Goal: Task Accomplishment & Management: Use online tool/utility

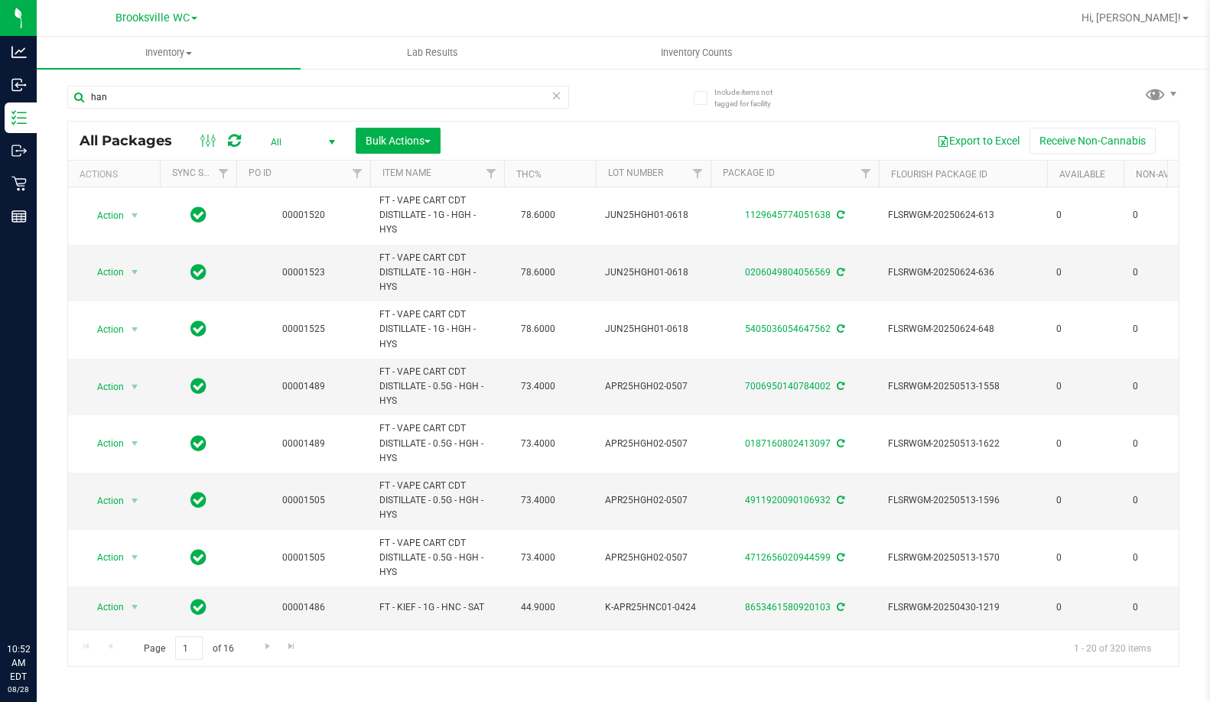
click at [116, 88] on input "han" at bounding box center [318, 97] width 502 height 23
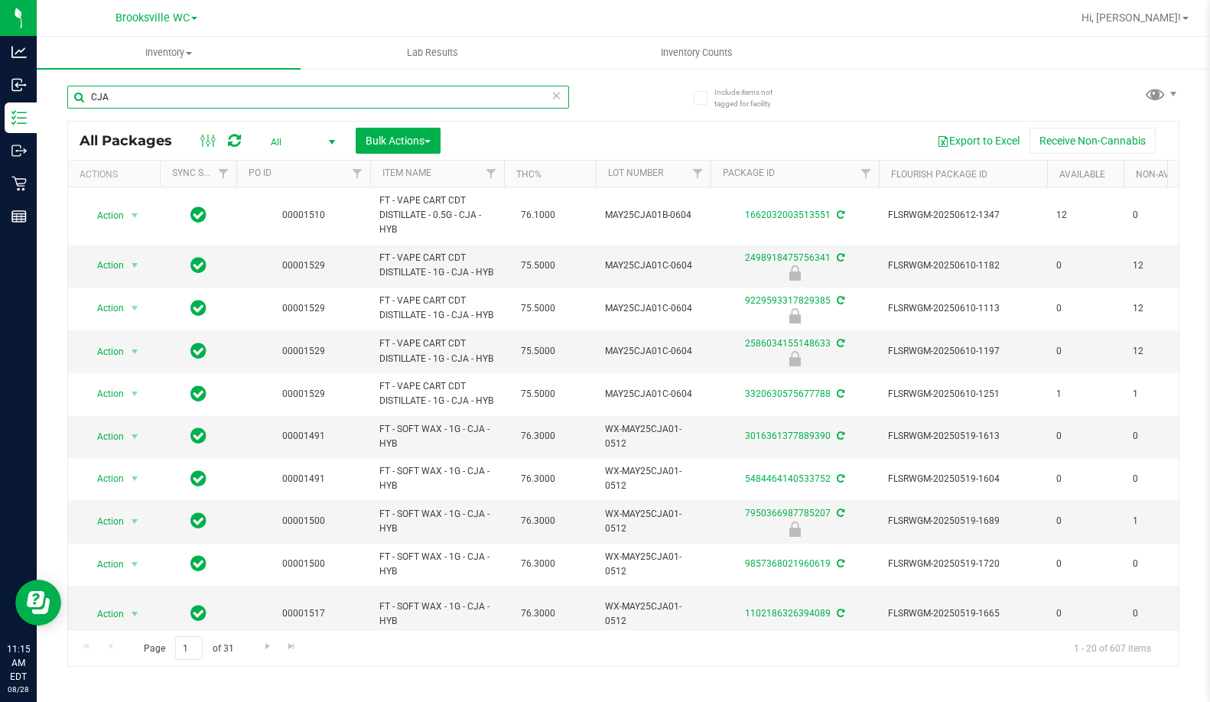
drag, startPoint x: 161, startPoint y: 97, endPoint x: 175, endPoint y: 103, distance: 15.1
click at [175, 103] on input "CJA" at bounding box center [318, 97] width 502 height 23
type input "SRH"
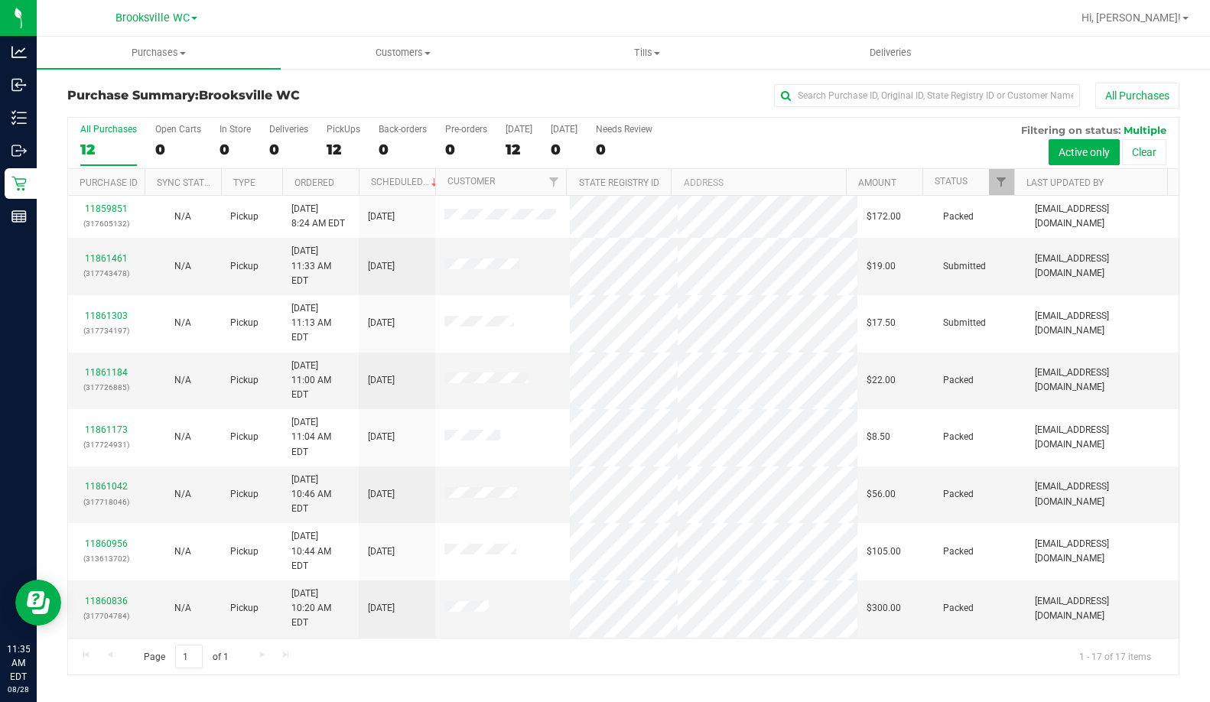
click at [978, 184] on th "Status" at bounding box center [968, 182] width 92 height 27
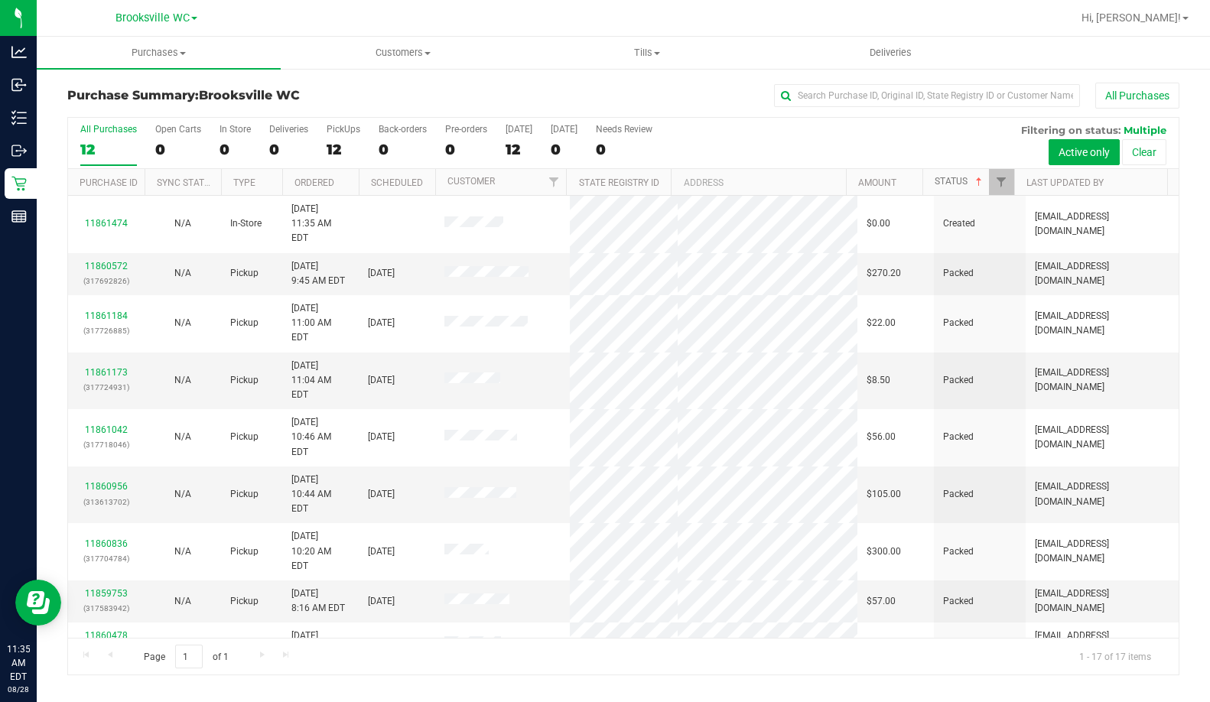
click at [974, 184] on span at bounding box center [979, 182] width 12 height 12
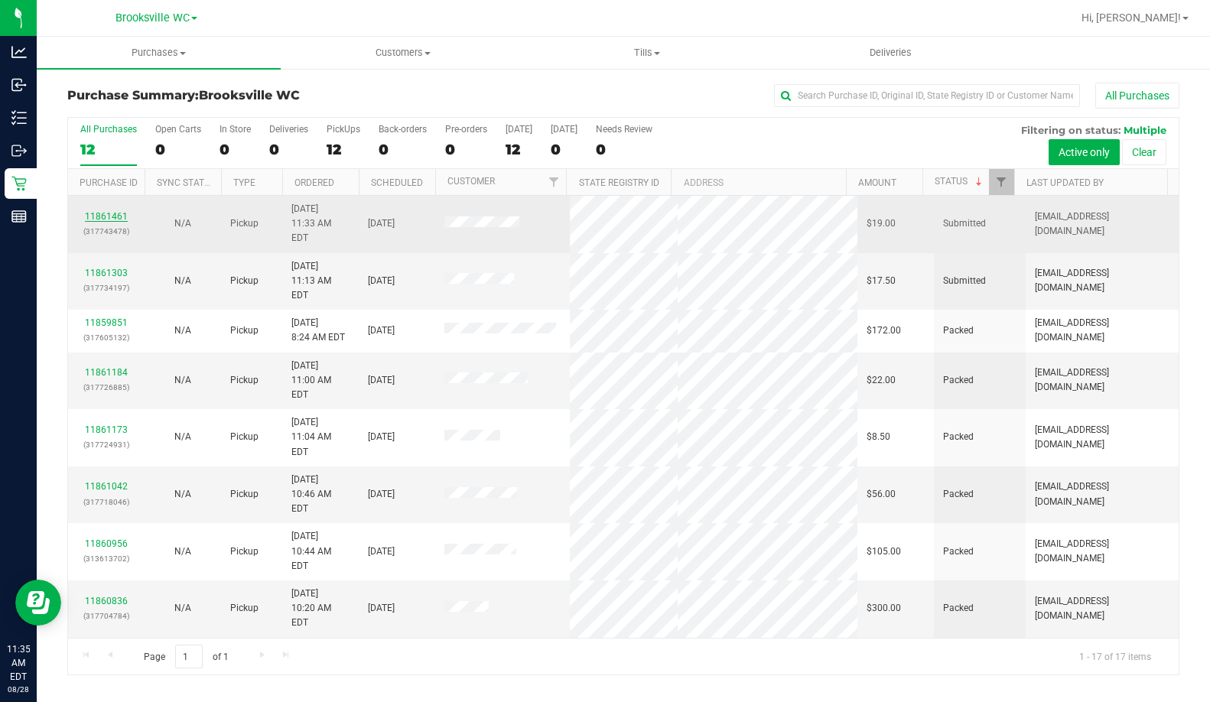
click at [115, 211] on link "11861461" at bounding box center [106, 216] width 43 height 11
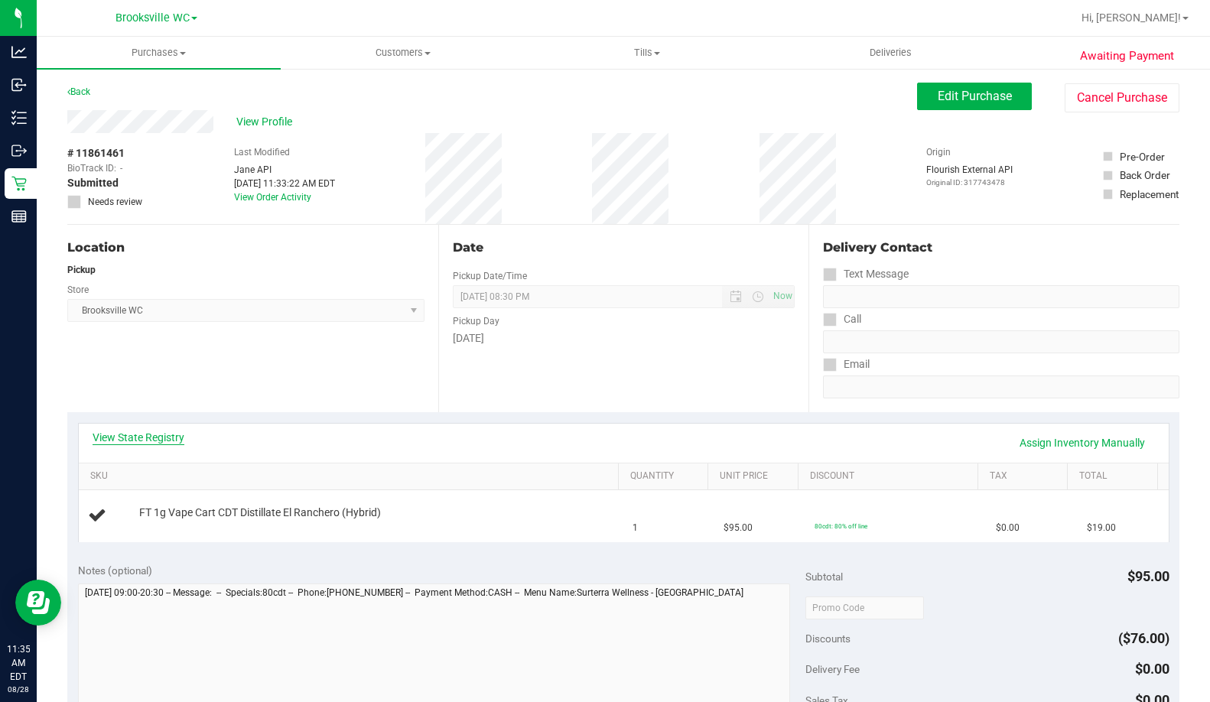
click at [113, 437] on link "View State Registry" at bounding box center [139, 437] width 92 height 15
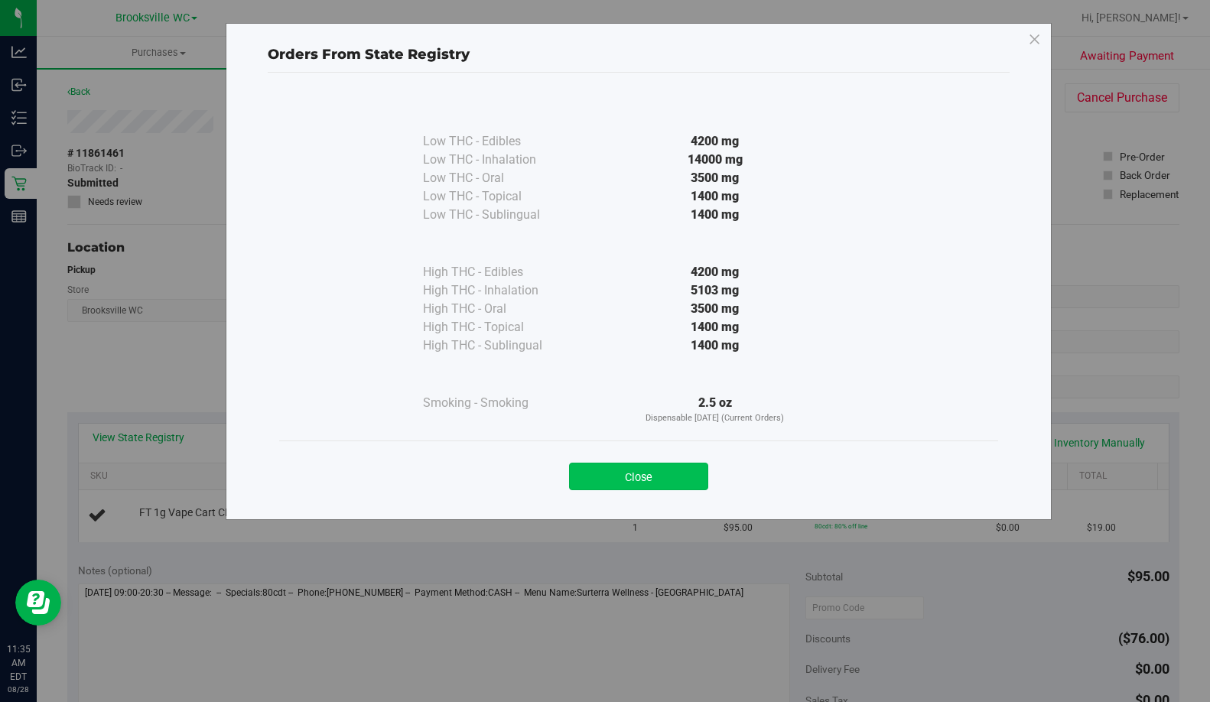
click at [678, 470] on button "Close" at bounding box center [638, 477] width 139 height 28
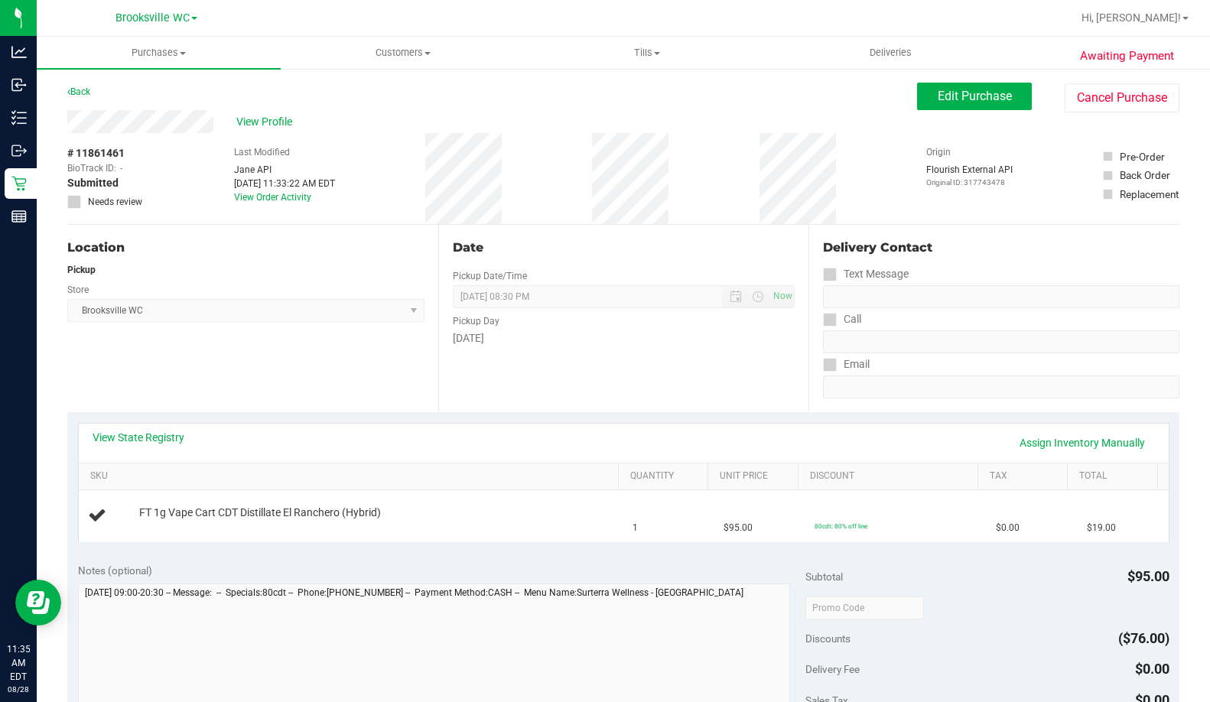
click at [619, 361] on div "Date Pickup Date/Time [DATE] Now [DATE] 08:30 PM Now Pickup Day [DATE]" at bounding box center [623, 318] width 371 height 187
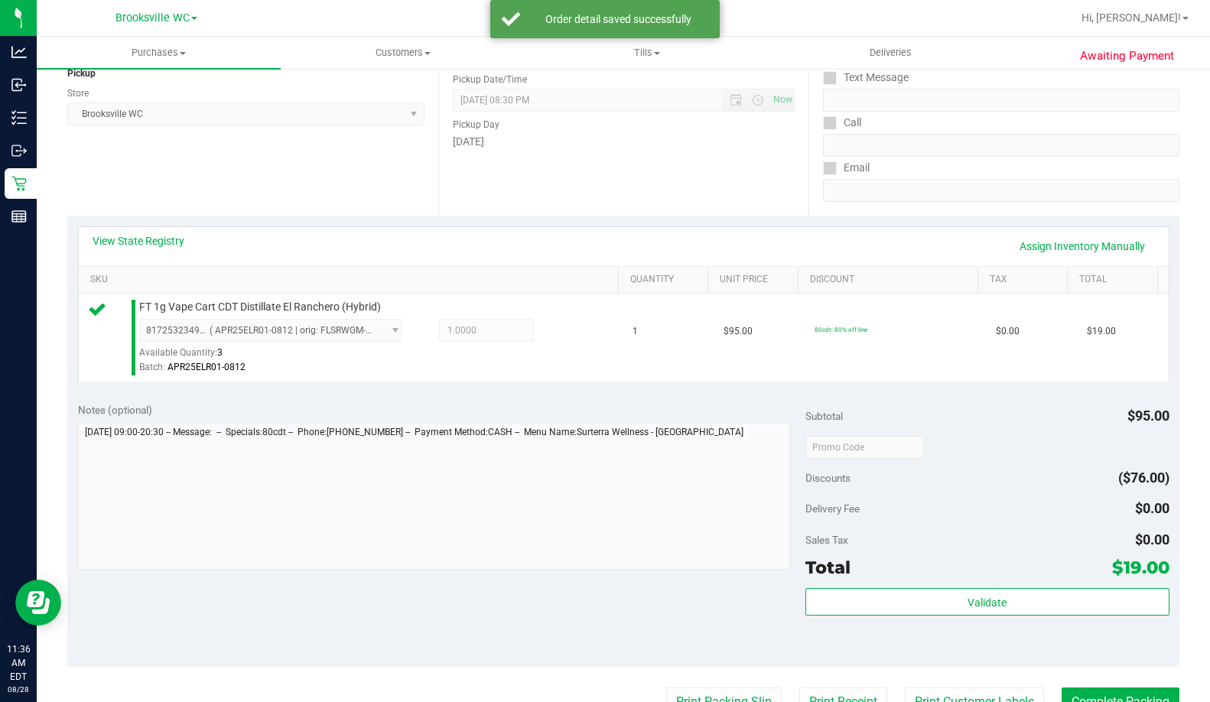
scroll to position [382, 0]
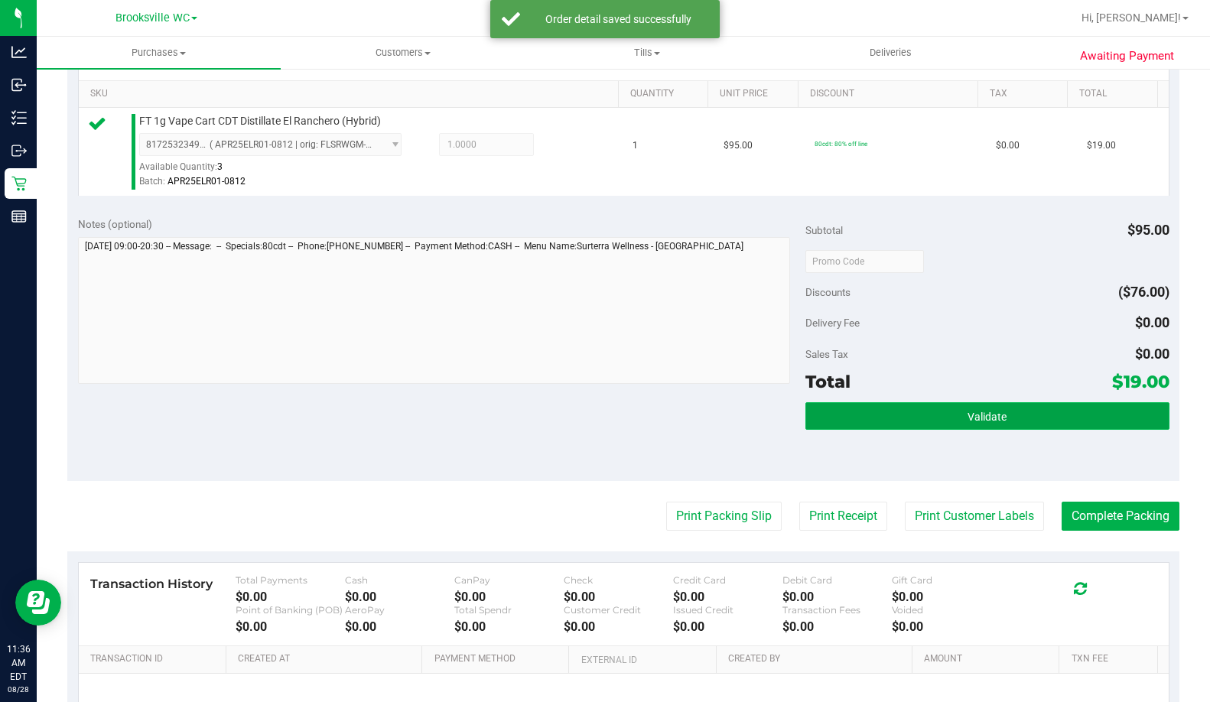
click at [973, 425] on button "Validate" at bounding box center [987, 416] width 364 height 28
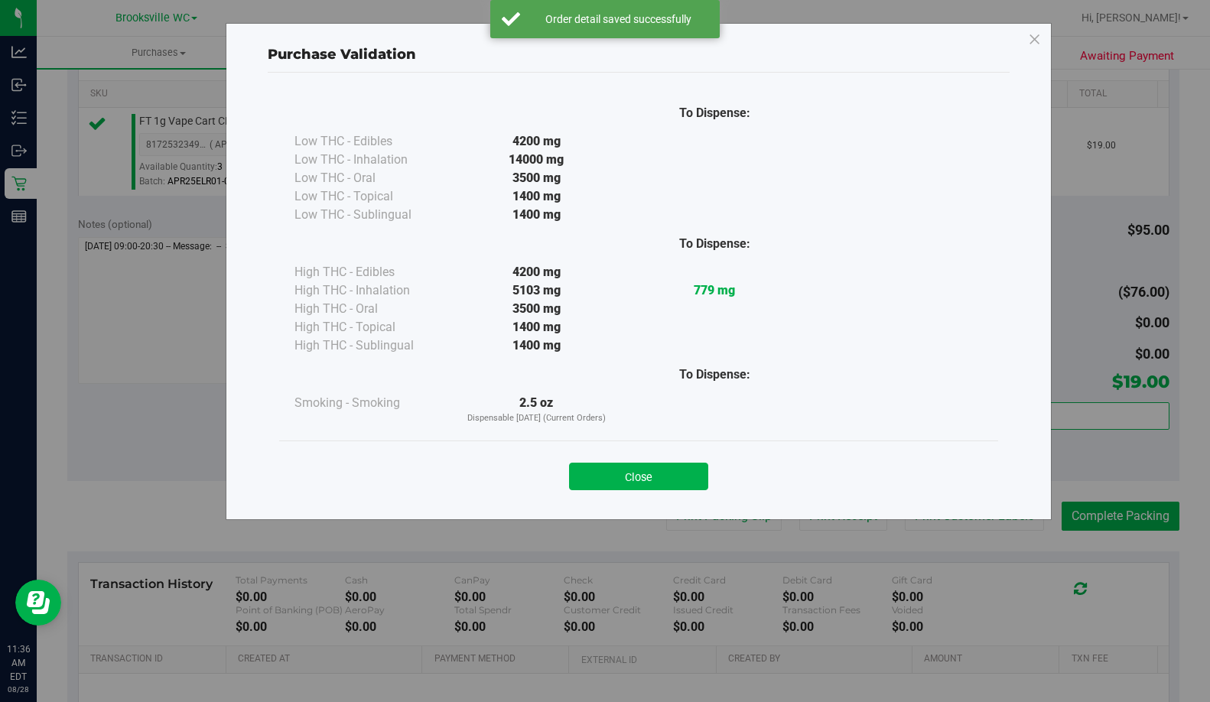
click at [643, 460] on div "Close" at bounding box center [639, 472] width 696 height 38
click at [685, 480] on button "Close" at bounding box center [638, 477] width 139 height 28
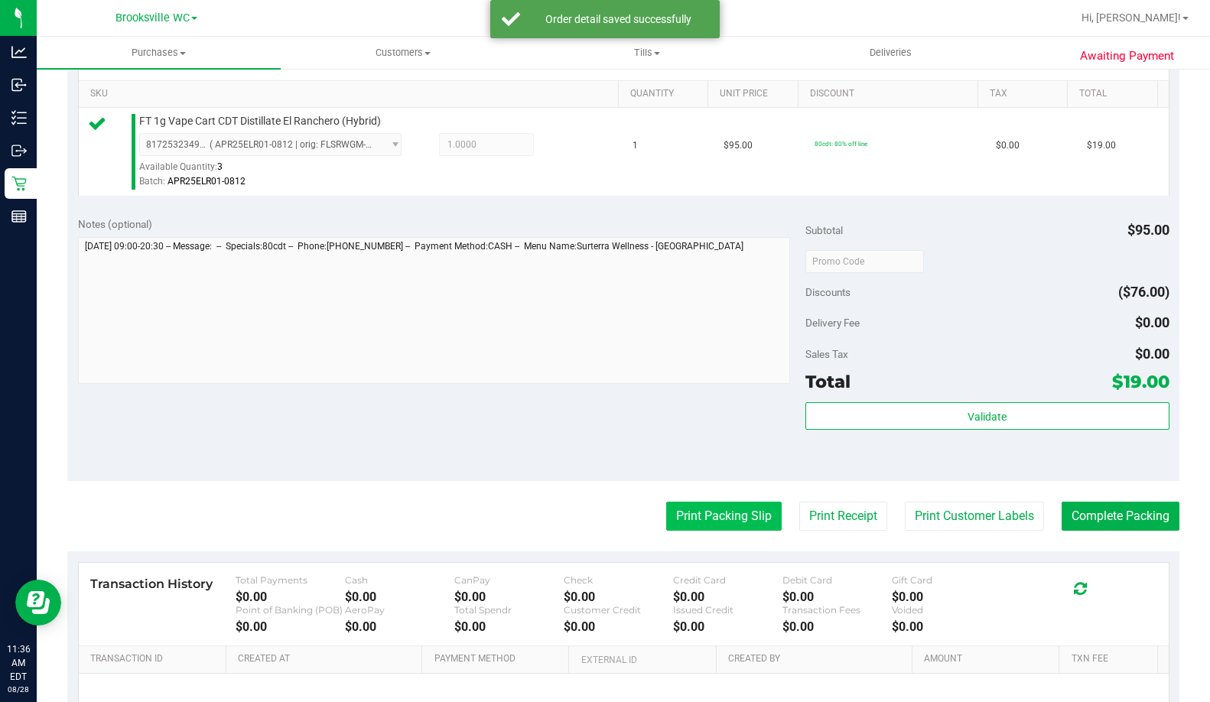
click at [723, 520] on button "Print Packing Slip" at bounding box center [723, 516] width 115 height 29
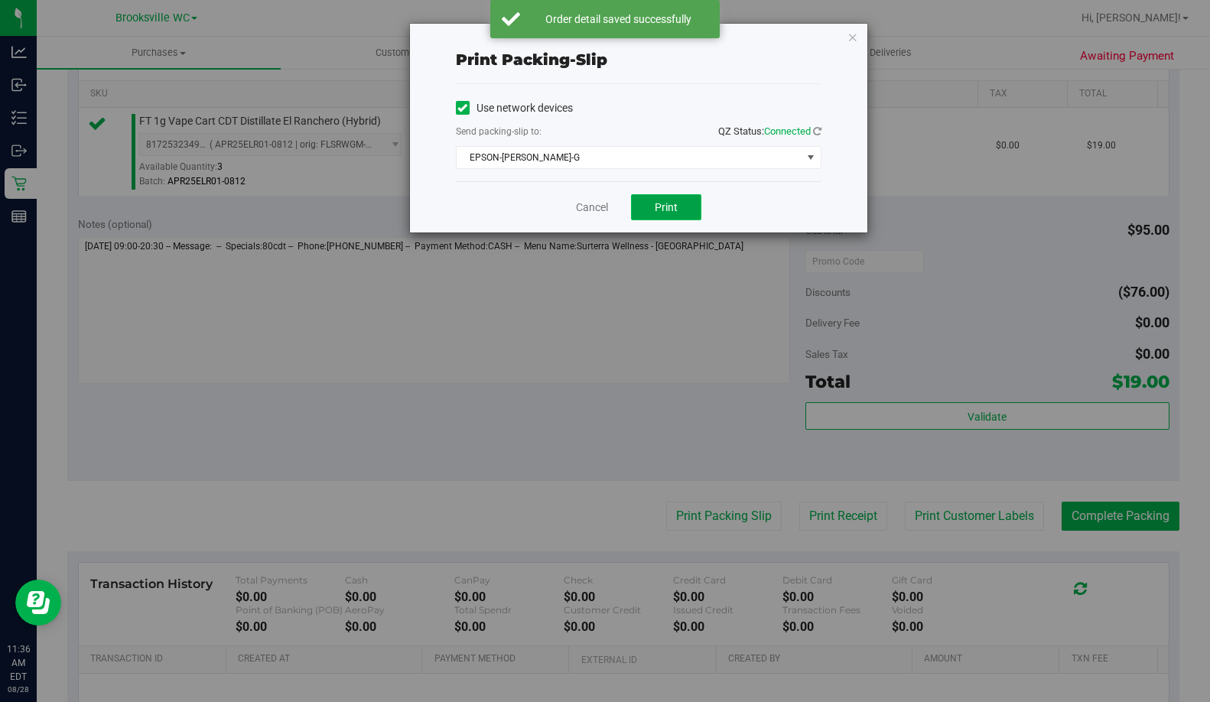
click at [661, 206] on span "Print" at bounding box center [666, 207] width 23 height 12
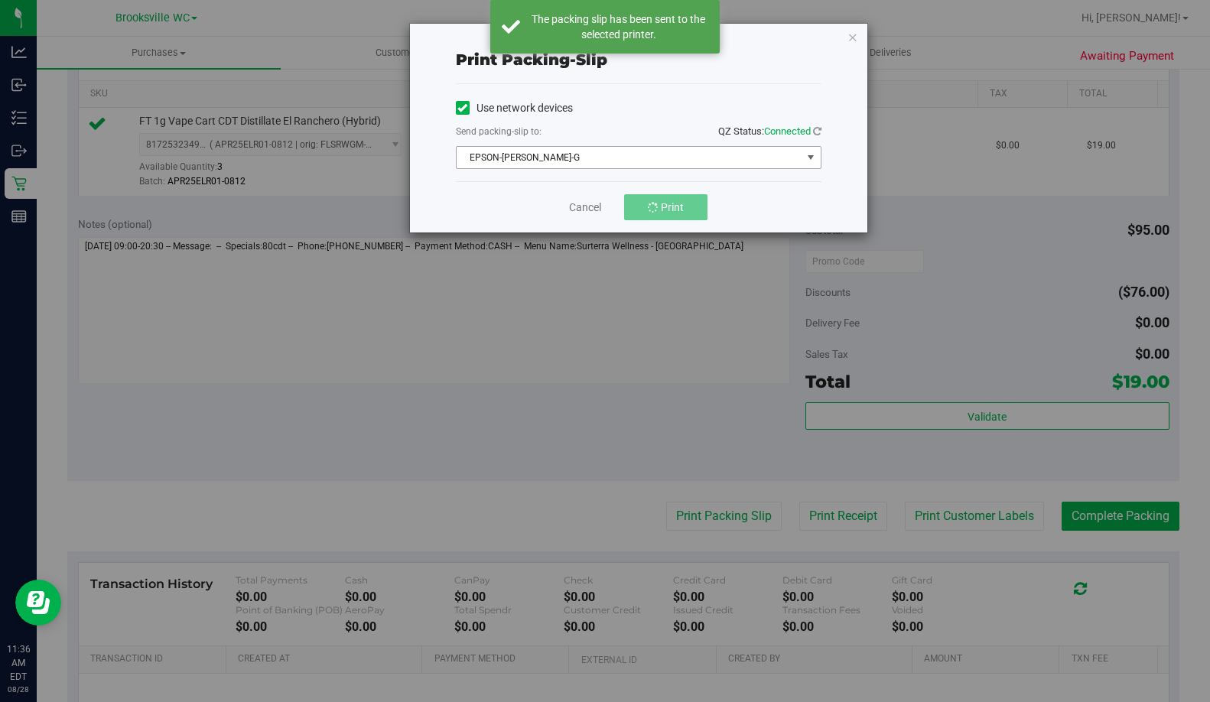
click at [588, 158] on span "EPSON-[PERSON_NAME]-G" at bounding box center [629, 157] width 345 height 21
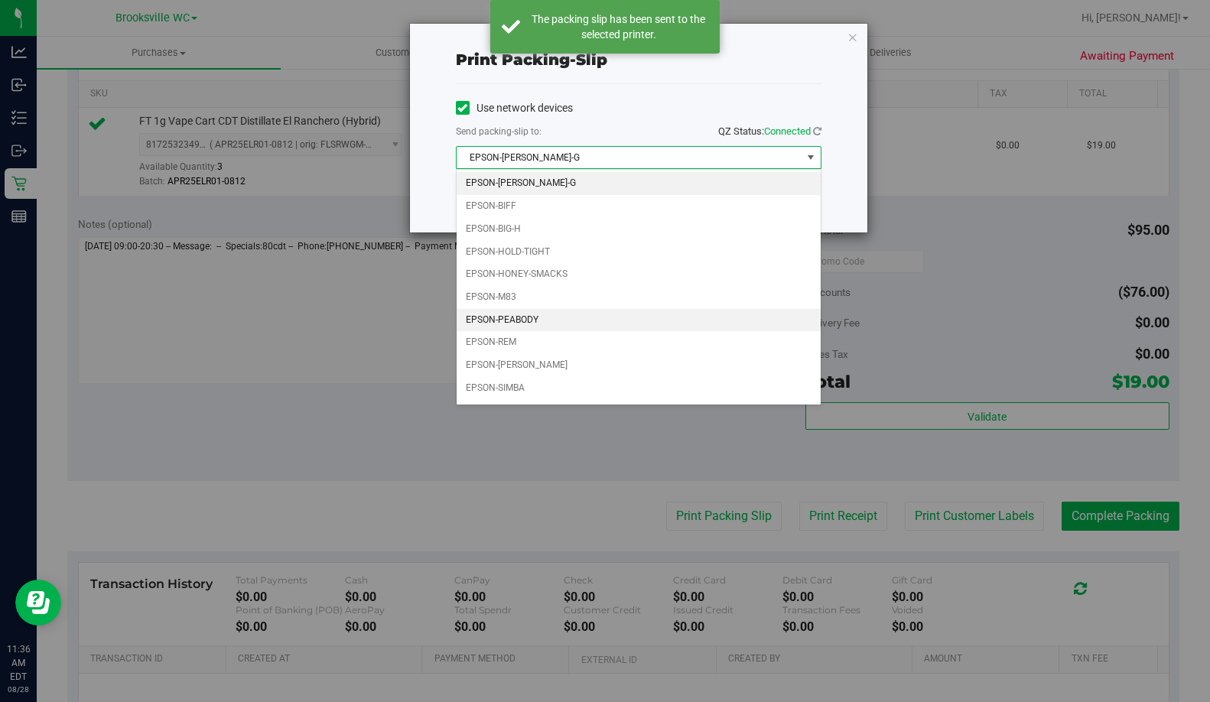
click at [539, 317] on li "EPSON-PEABODY" at bounding box center [639, 320] width 364 height 23
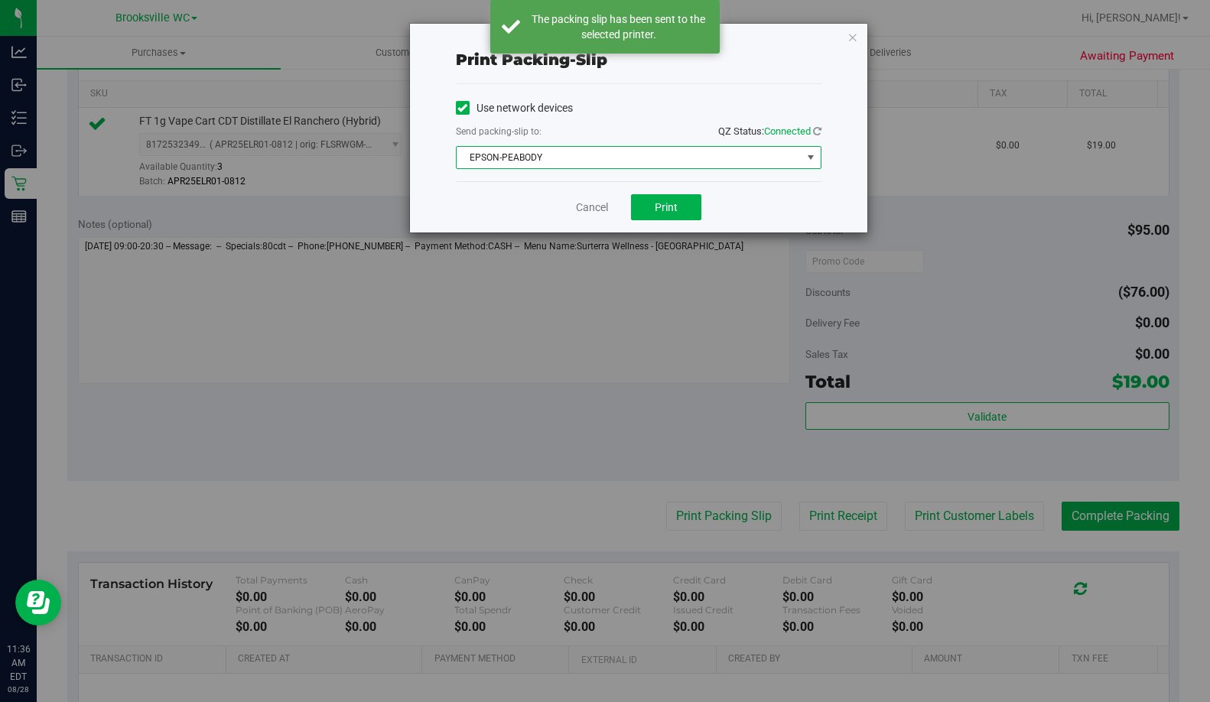
click at [674, 193] on div "Cancel Print" at bounding box center [639, 206] width 366 height 51
click at [678, 199] on button "Print" at bounding box center [666, 207] width 70 height 26
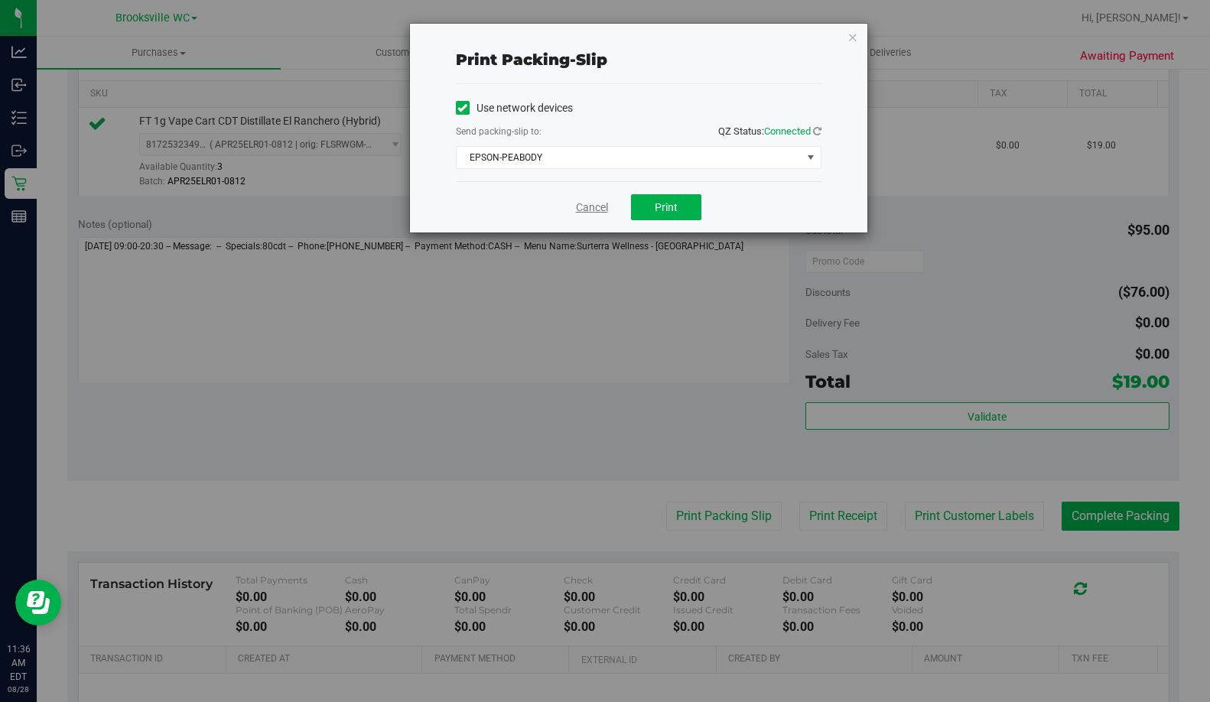
click at [593, 203] on link "Cancel" at bounding box center [592, 208] width 32 height 16
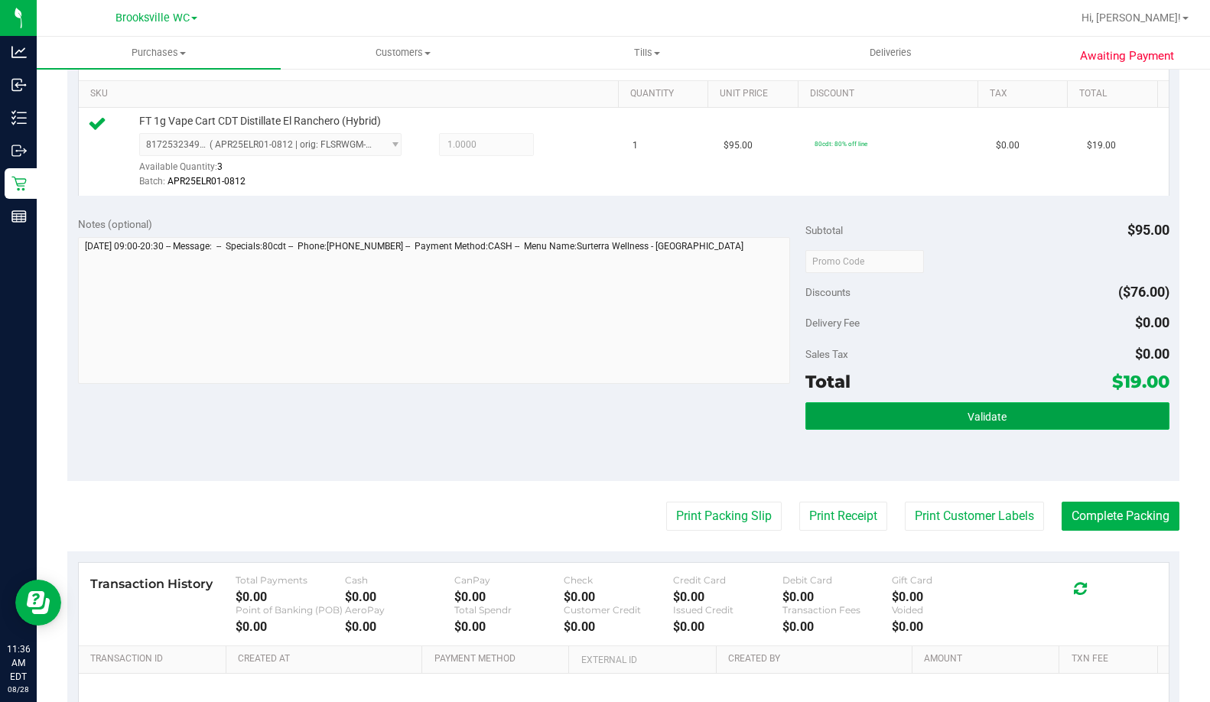
click at [967, 416] on span "Validate" at bounding box center [986, 417] width 39 height 12
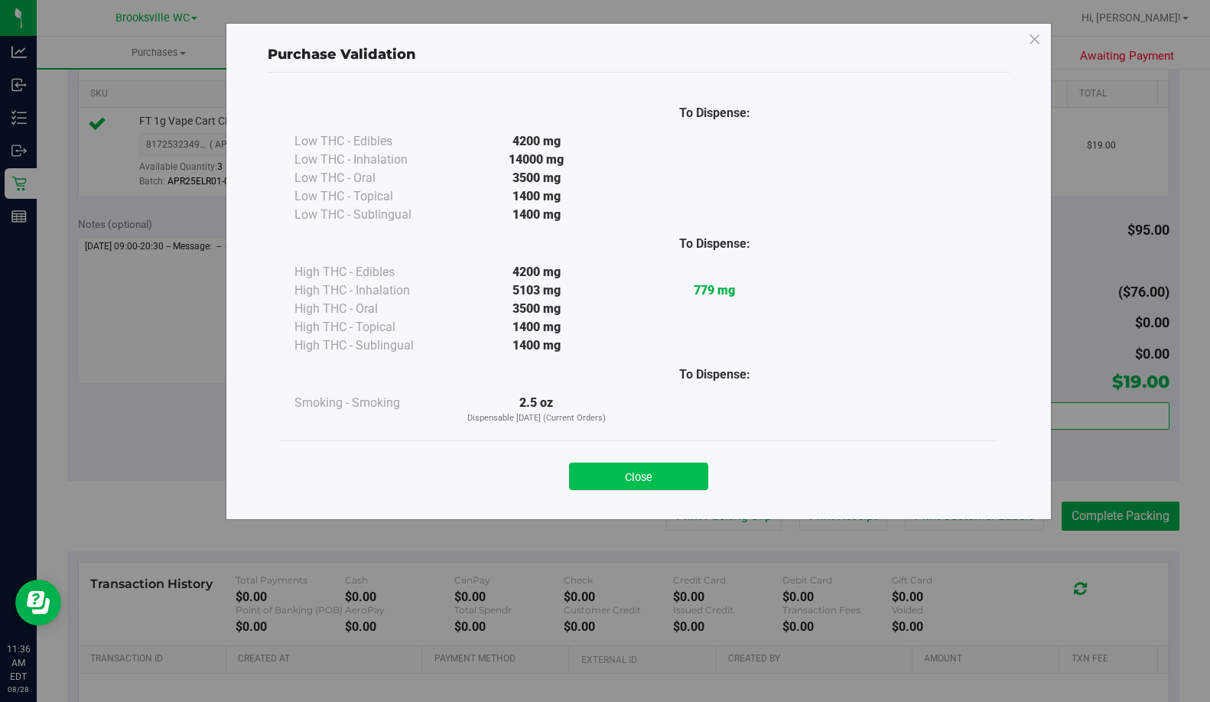
click at [606, 479] on button "Close" at bounding box center [638, 477] width 139 height 28
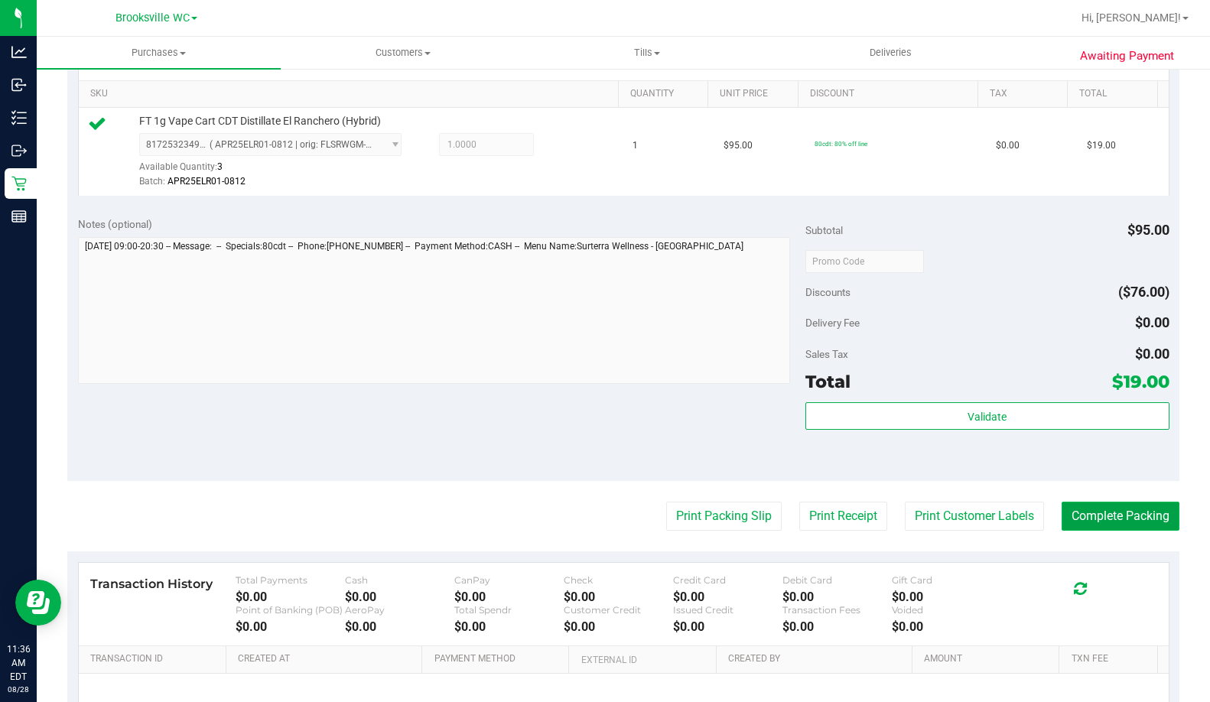
click at [1084, 509] on button "Complete Packing" at bounding box center [1121, 516] width 118 height 29
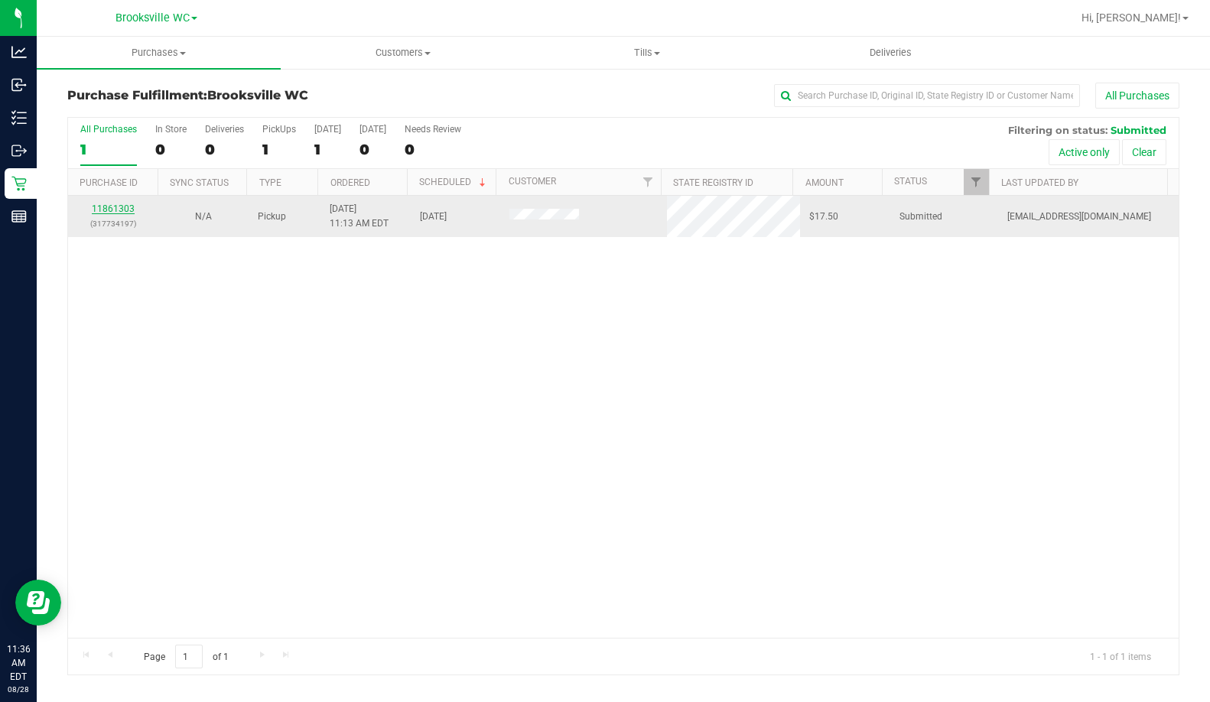
click at [114, 207] on link "11861303" at bounding box center [113, 208] width 43 height 11
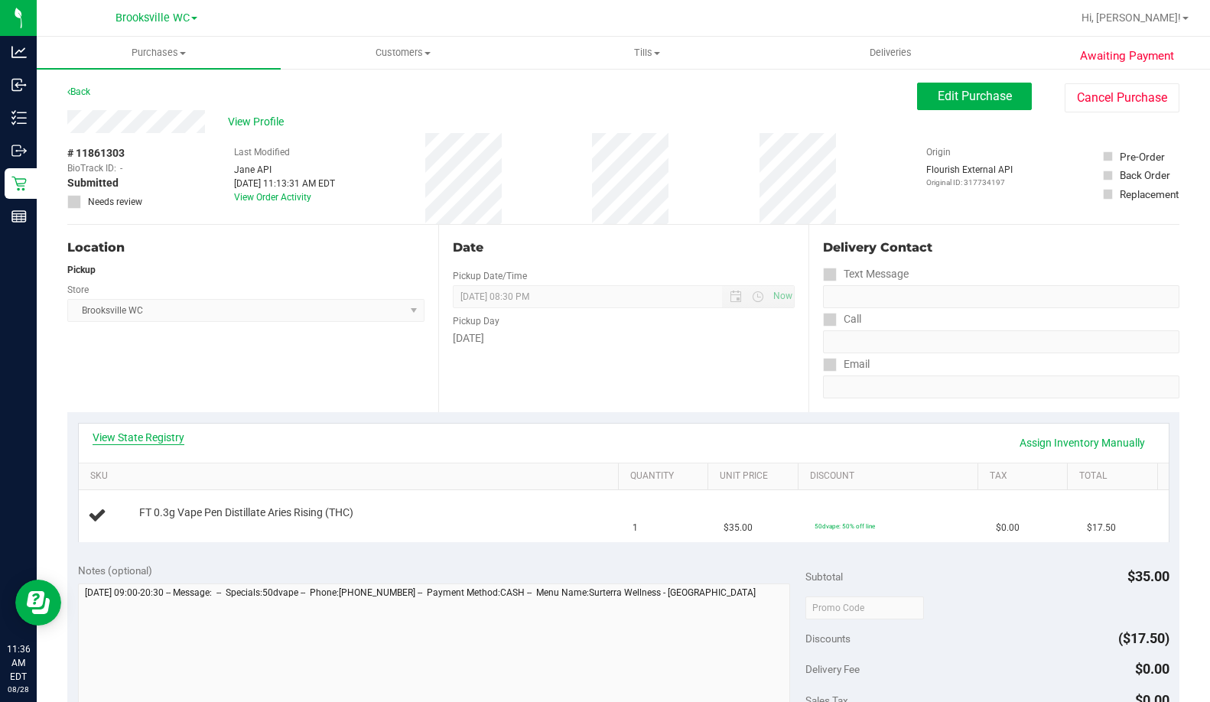
click at [158, 438] on link "View State Registry" at bounding box center [139, 437] width 92 height 15
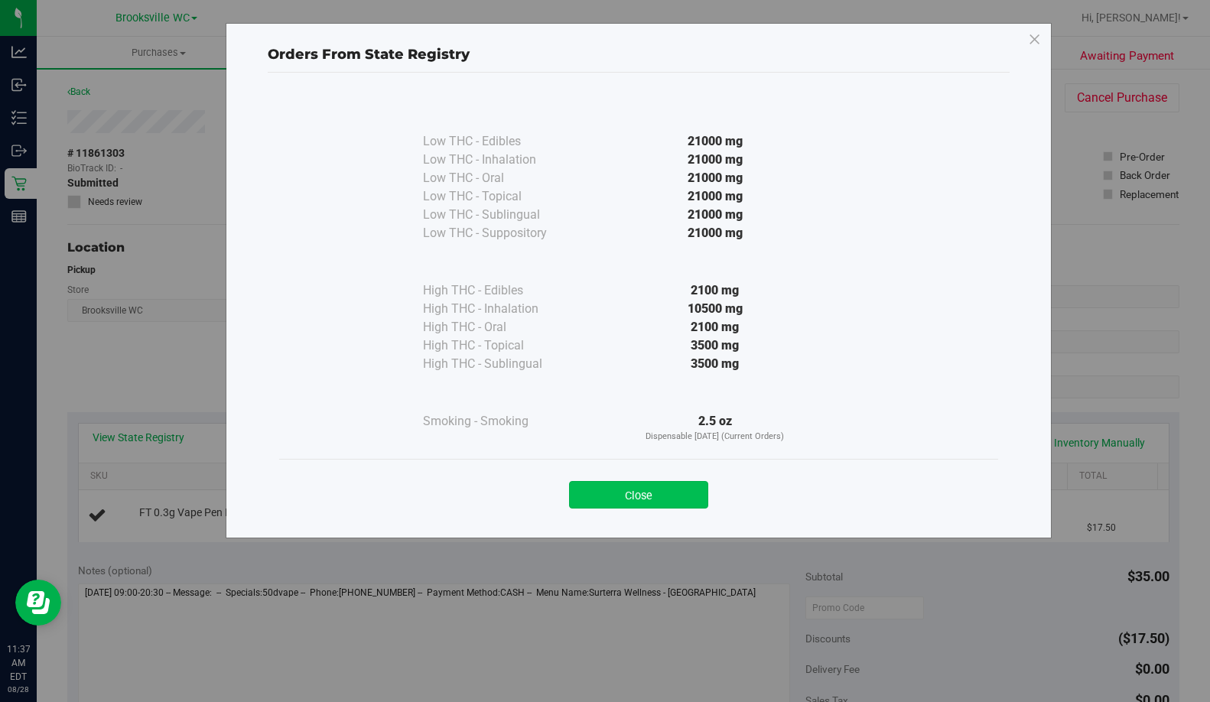
click at [662, 489] on button "Close" at bounding box center [638, 495] width 139 height 28
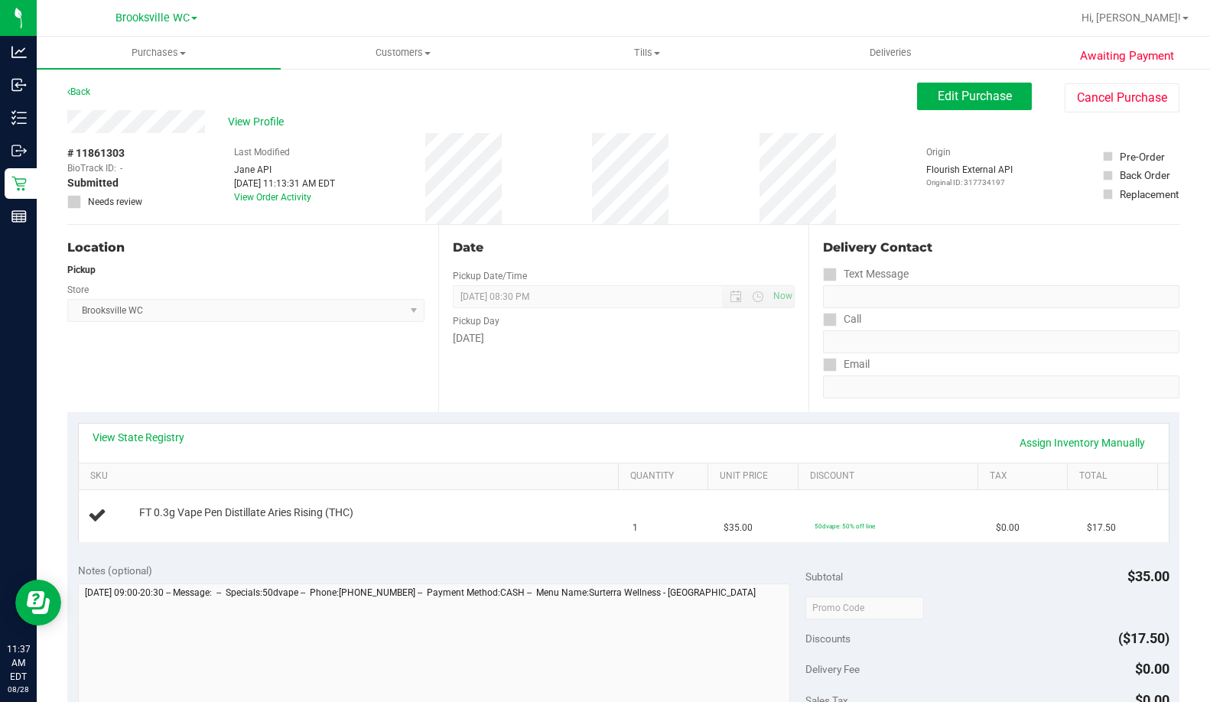
click at [671, 390] on div "Date Pickup Date/Time [DATE] Now [DATE] 08:30 PM Now Pickup Day [DATE]" at bounding box center [623, 318] width 371 height 187
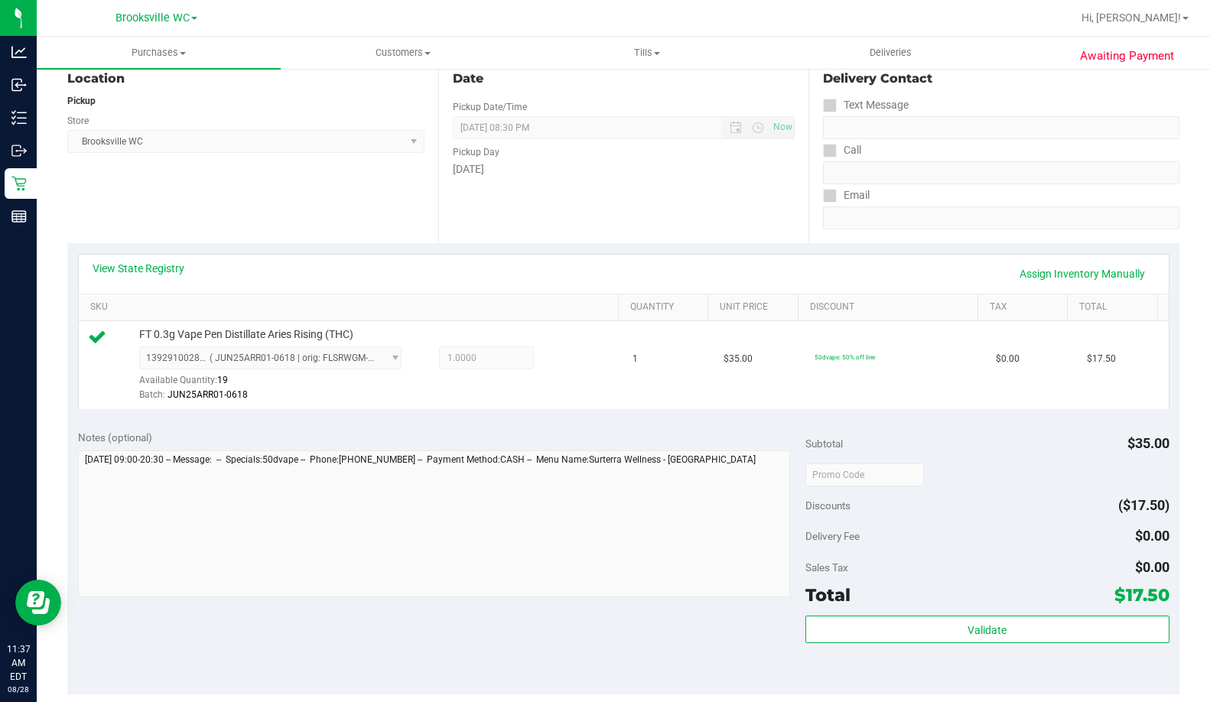
scroll to position [306, 0]
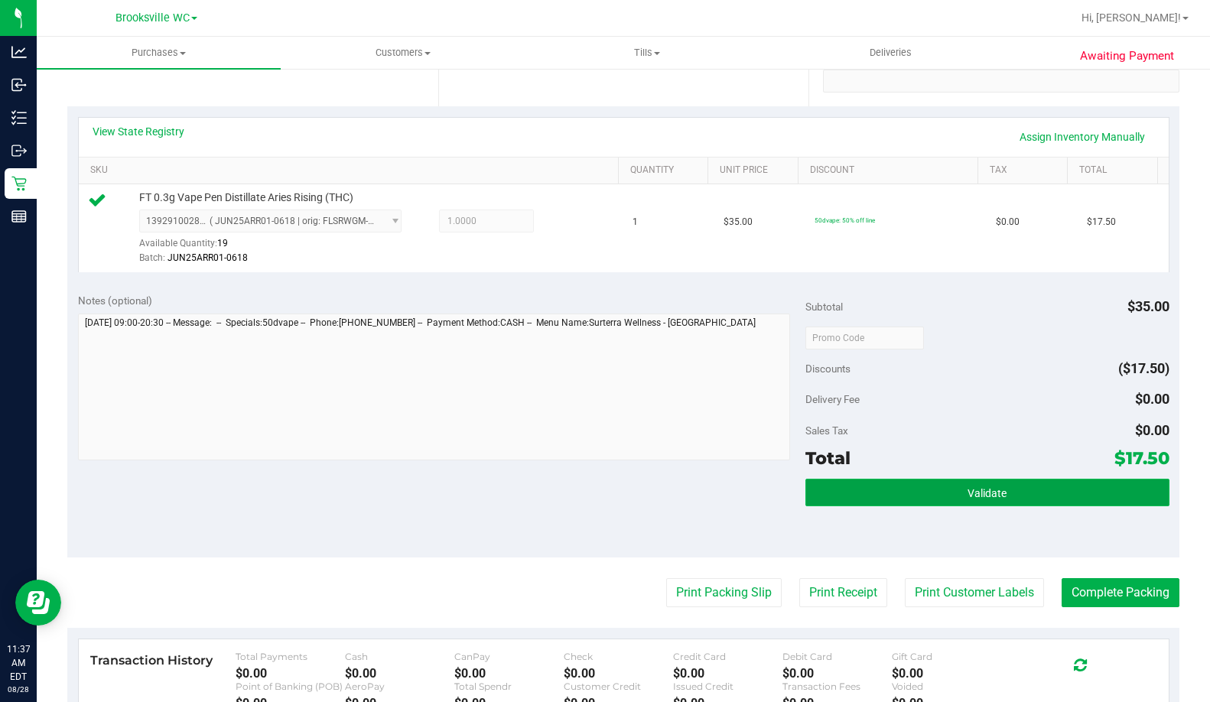
click at [995, 484] on button "Validate" at bounding box center [987, 493] width 364 height 28
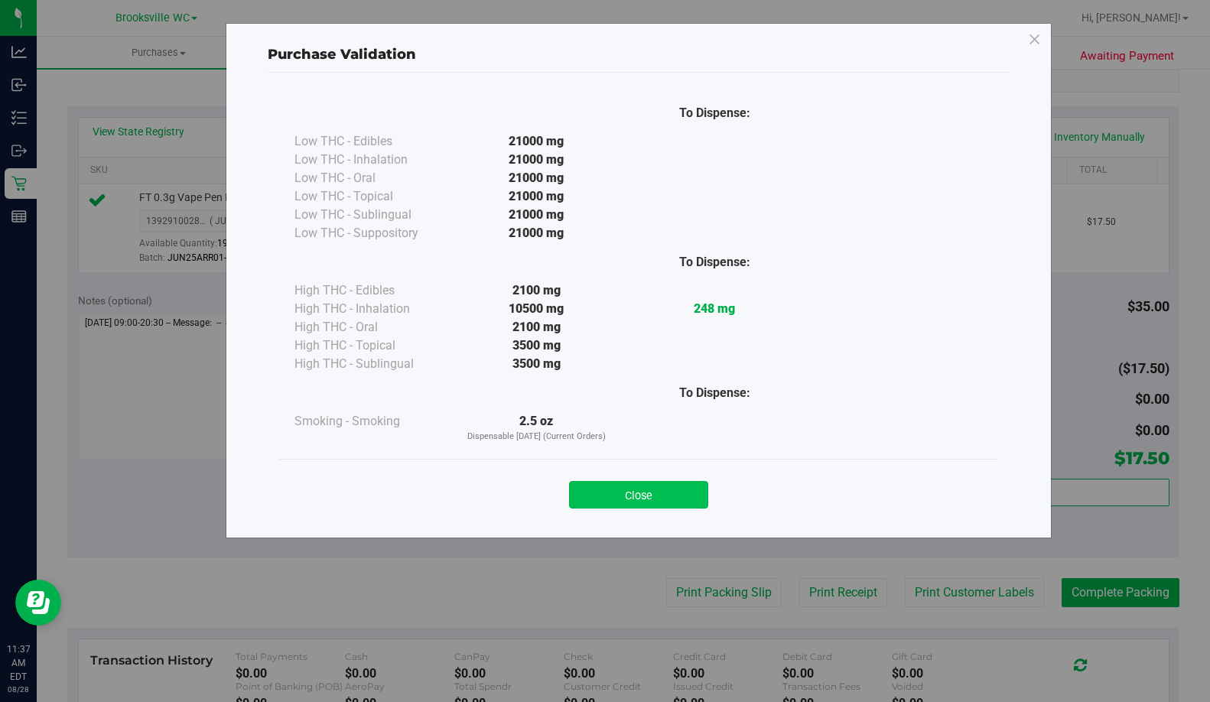
click at [665, 489] on button "Close" at bounding box center [638, 495] width 139 height 28
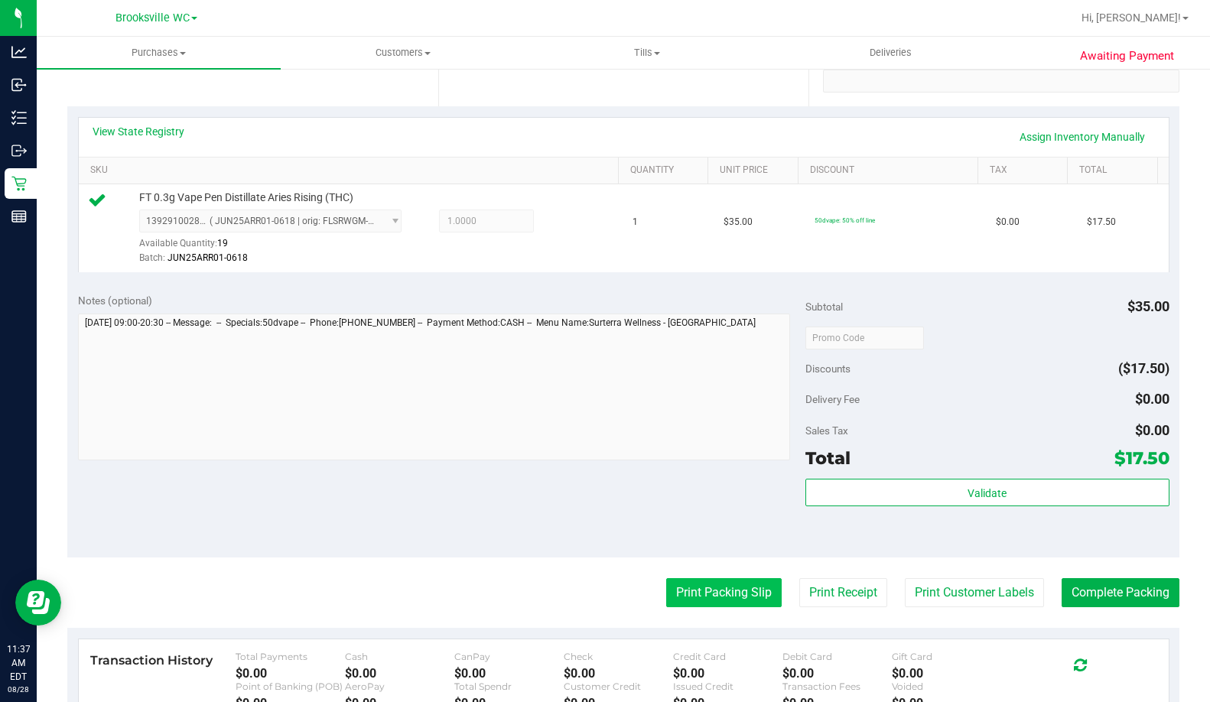
click at [704, 597] on button "Print Packing Slip" at bounding box center [723, 592] width 115 height 29
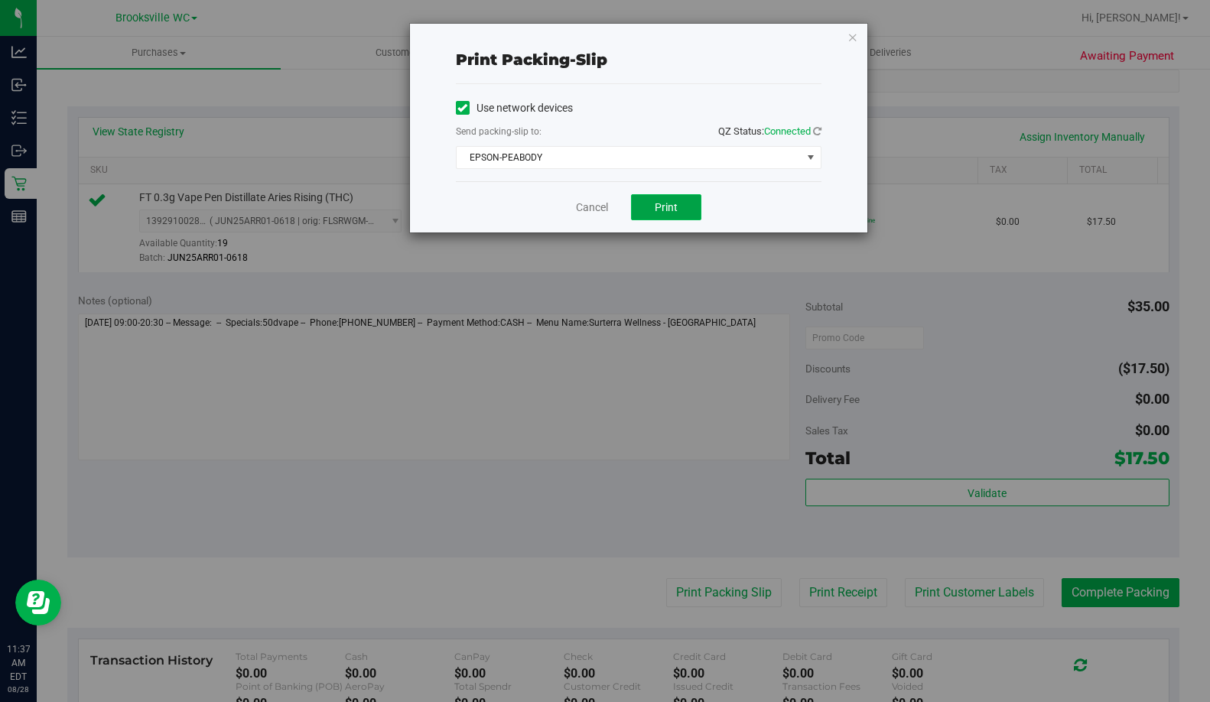
click at [650, 204] on button "Print" at bounding box center [666, 207] width 70 height 26
click at [585, 208] on link "Cancel" at bounding box center [592, 208] width 32 height 16
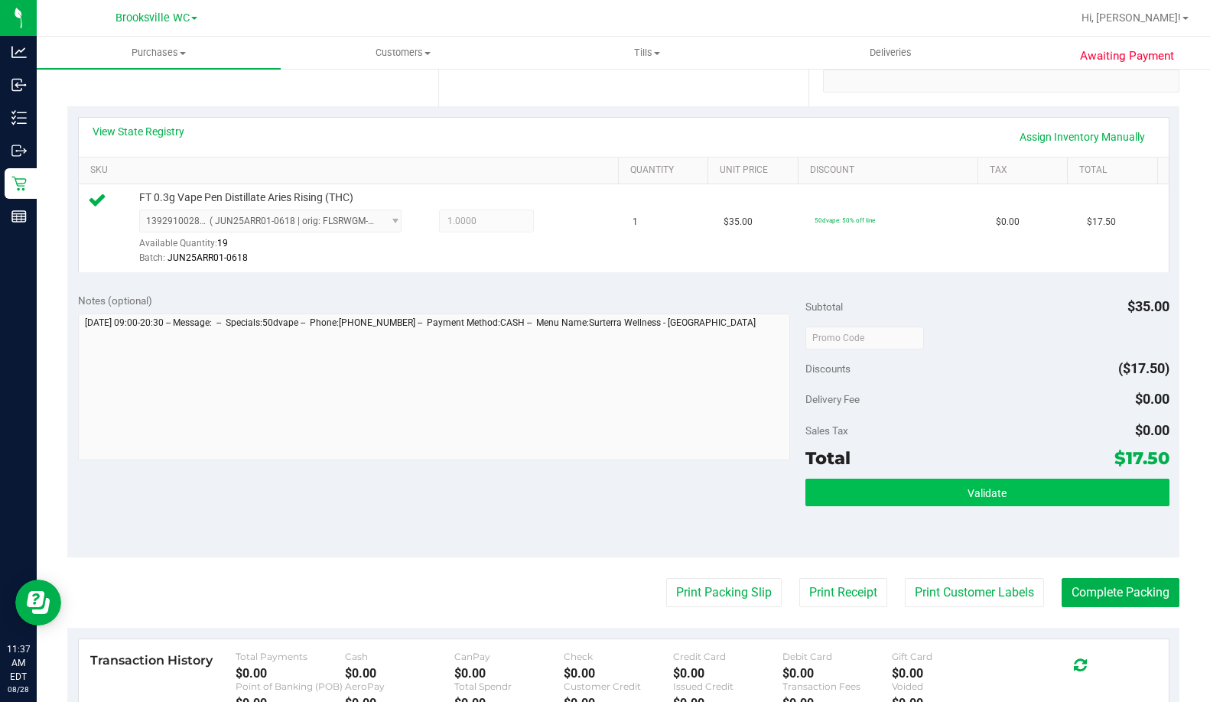
click at [1029, 495] on button "Validate" at bounding box center [987, 493] width 364 height 28
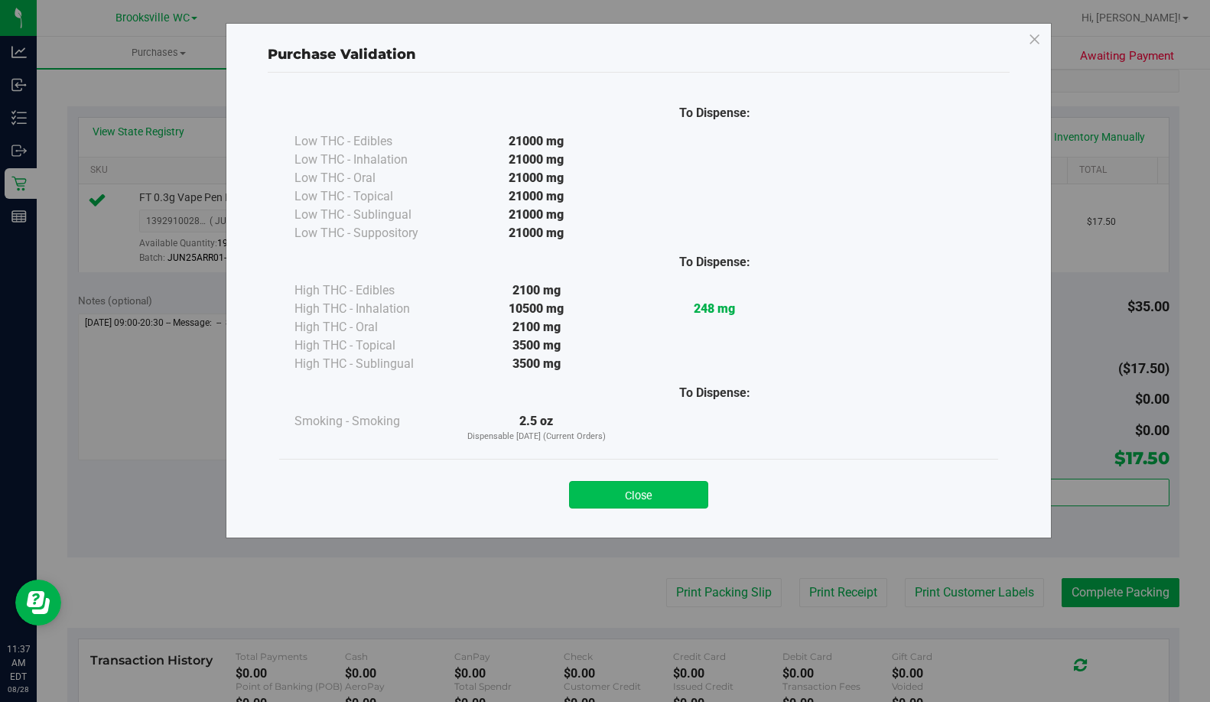
click at [644, 492] on button "Close" at bounding box center [638, 495] width 139 height 28
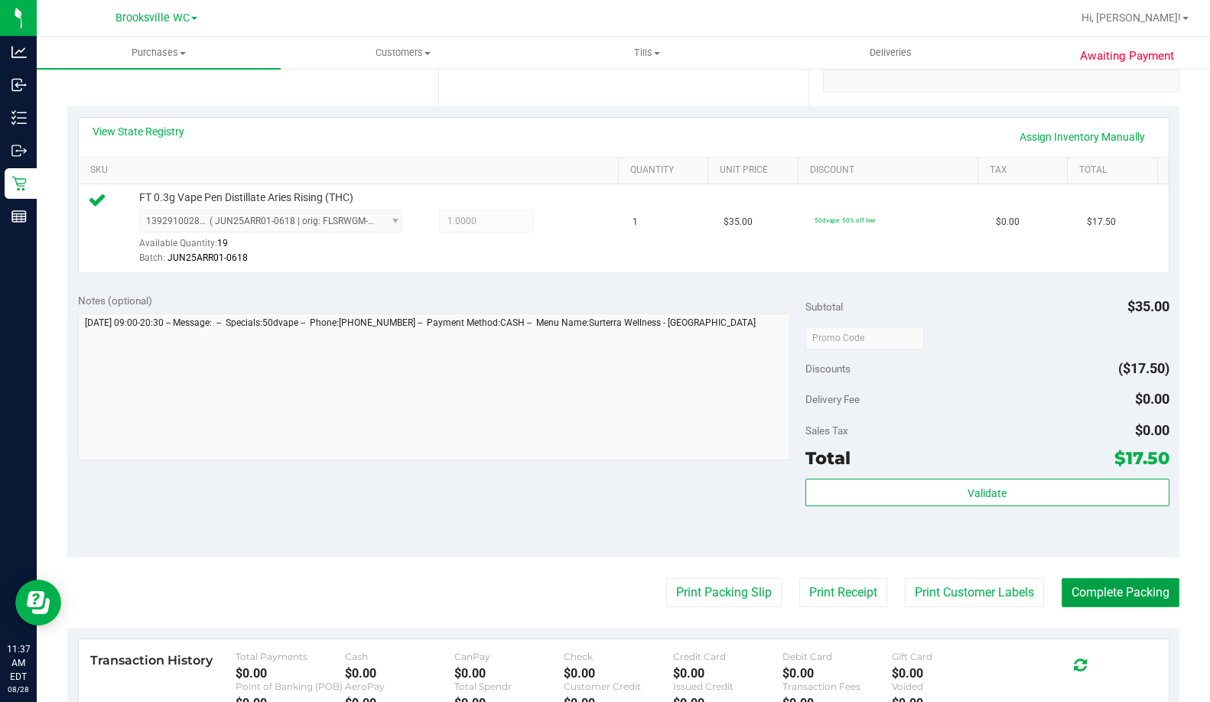
click at [1130, 580] on button "Complete Packing" at bounding box center [1121, 592] width 118 height 29
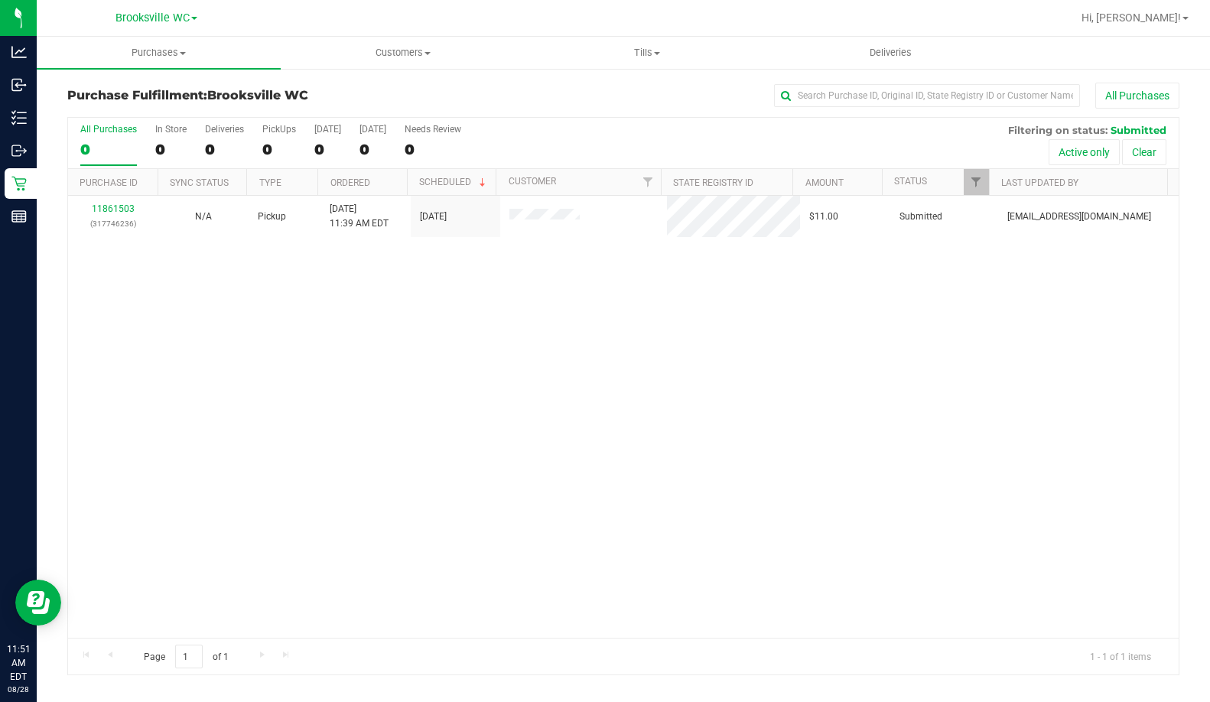
click at [242, 361] on div "11861503 (317746236) N/A Pickup [DATE] 11:39 AM EDT 8/28/2025 $11.00 Submitted …" at bounding box center [623, 417] width 1110 height 442
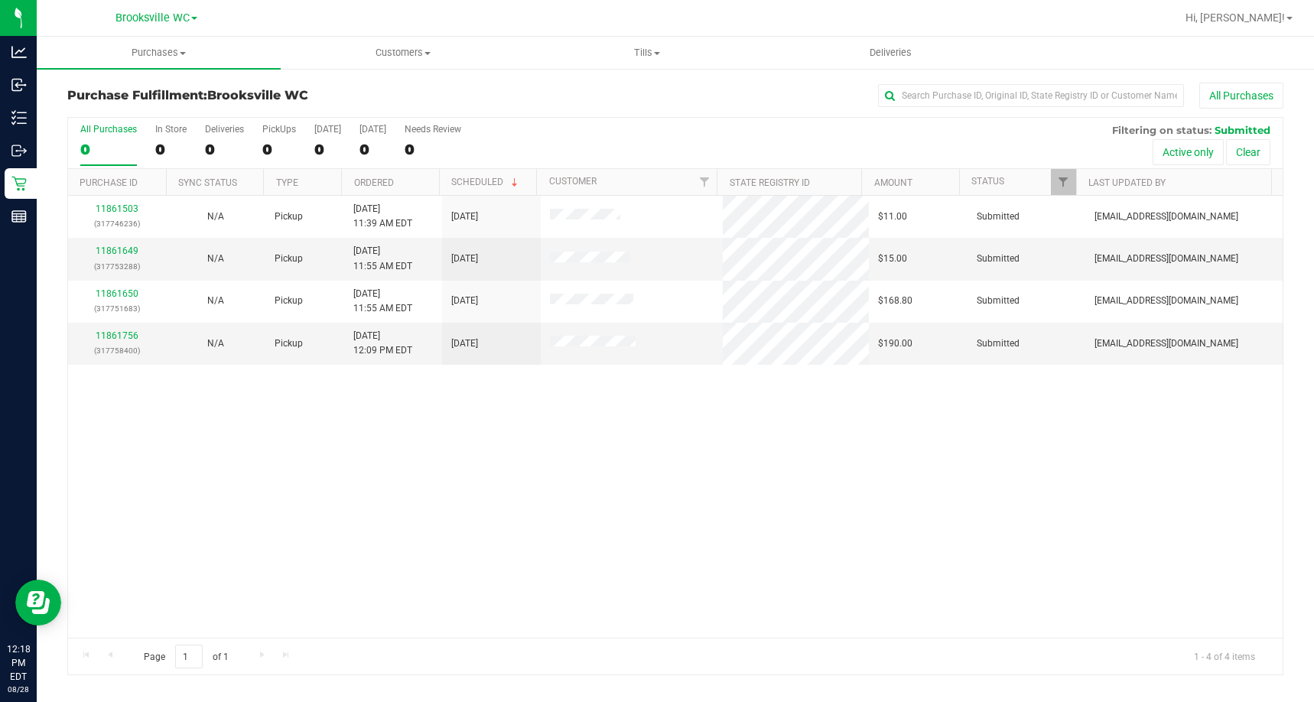
drag, startPoint x: 177, startPoint y: 458, endPoint x: 179, endPoint y: 430, distance: 28.3
click at [177, 453] on div "11861503 (317746236) N/A Pickup [DATE] 11:39 AM EDT 8/28/2025 $11.00 Submitted …" at bounding box center [675, 417] width 1214 height 442
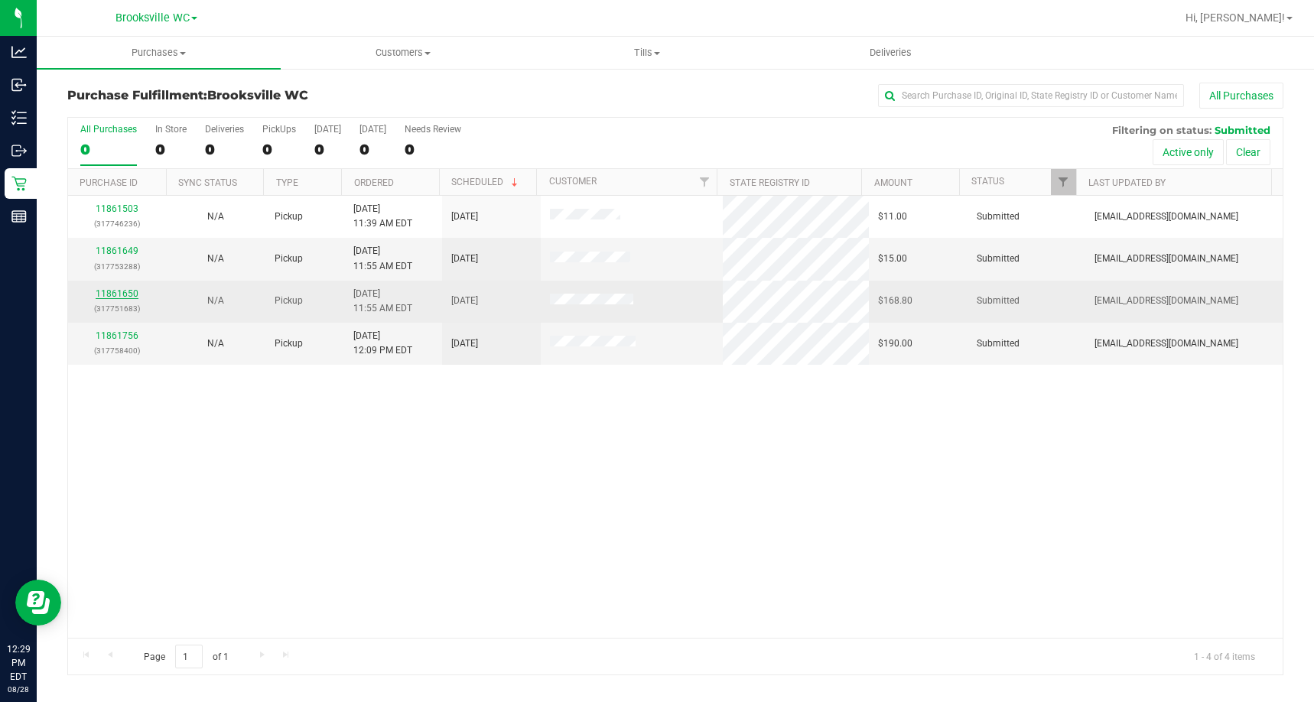
click at [112, 293] on link "11861650" at bounding box center [117, 293] width 43 height 11
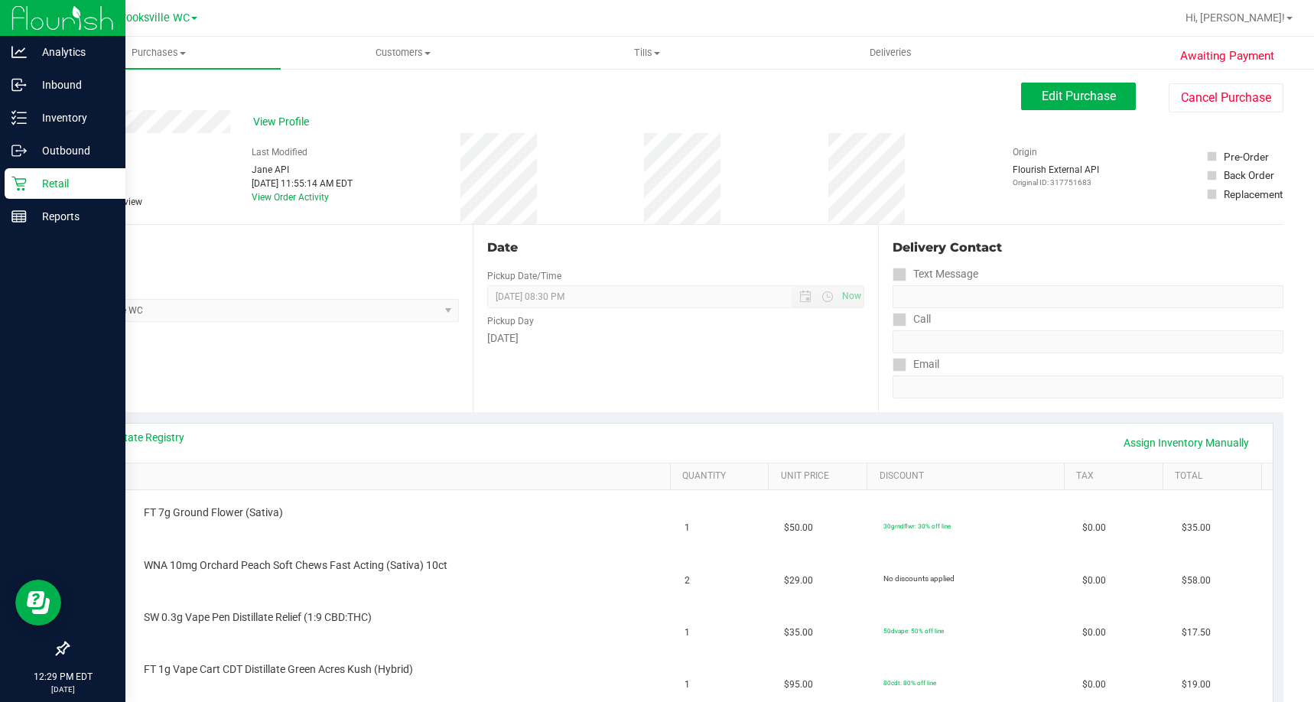
click at [39, 180] on p "Retail" at bounding box center [73, 183] width 92 height 18
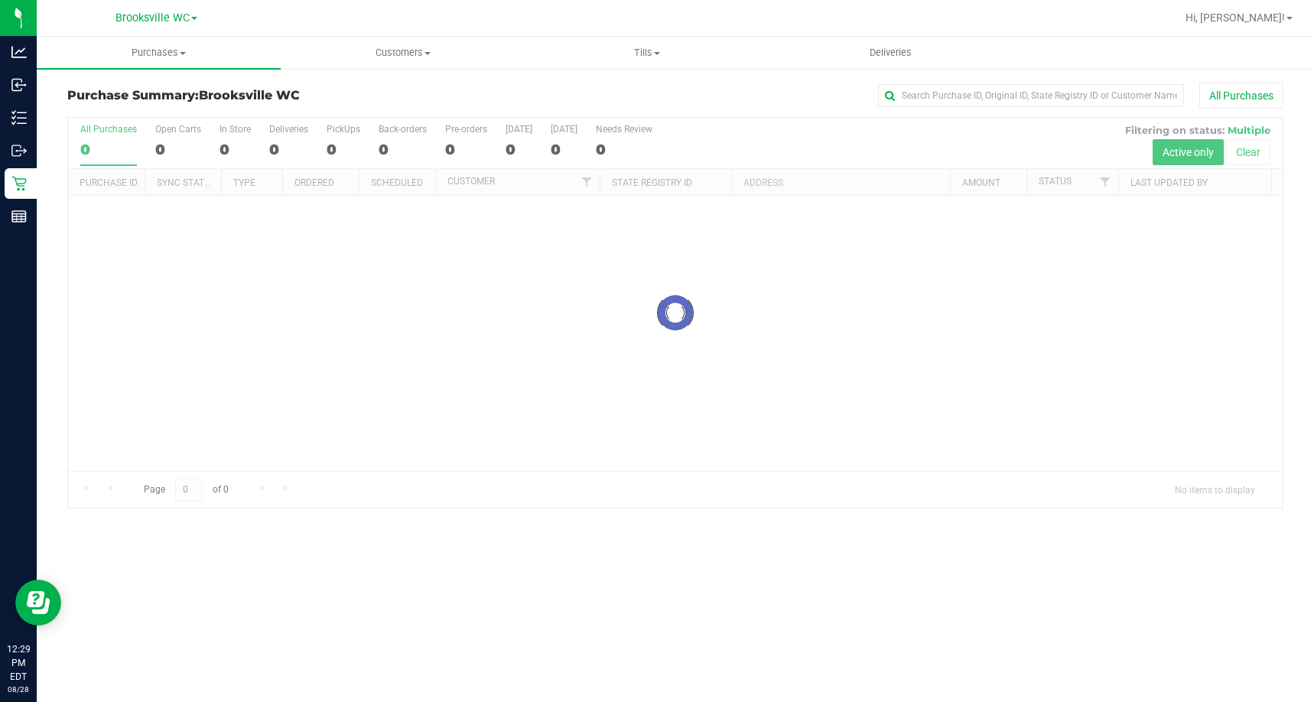
click at [415, 105] on div "Purchase Summary: [GEOGRAPHIC_DATA] WC All Purchases" at bounding box center [675, 100] width 1216 height 34
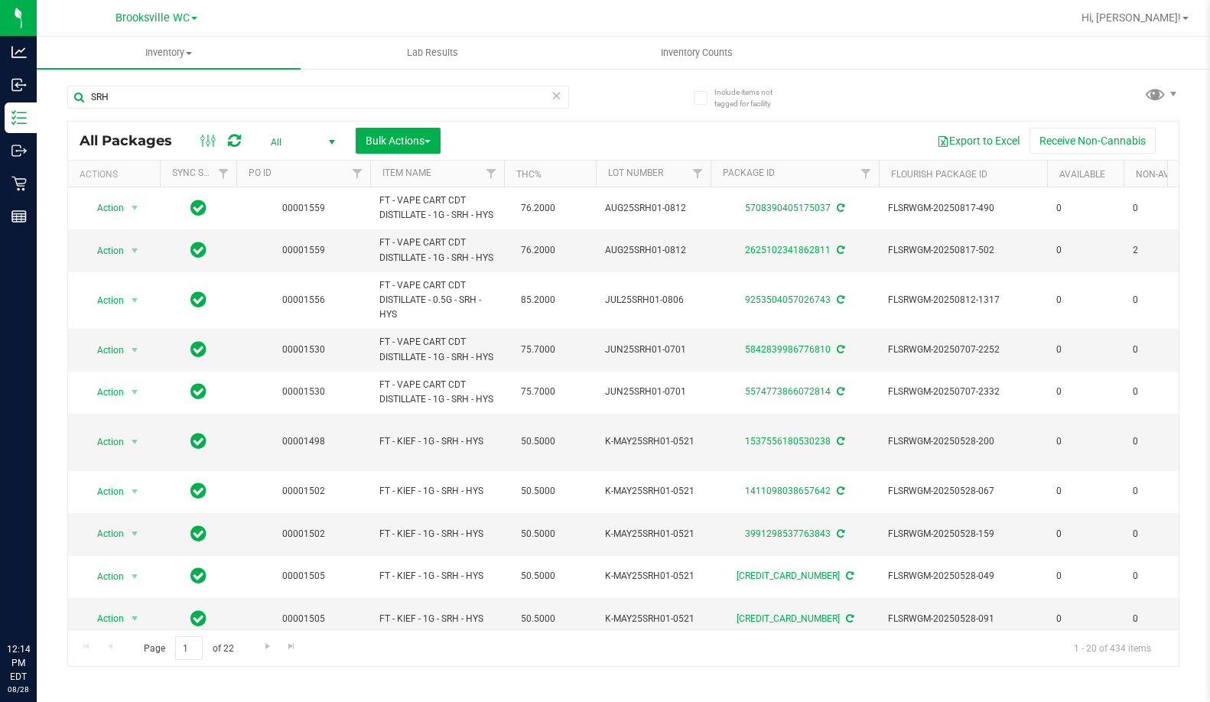
click at [204, 106] on input "SRH" at bounding box center [318, 97] width 502 height 23
click at [203, 105] on input "SRH" at bounding box center [318, 97] width 502 height 23
type input "bct"
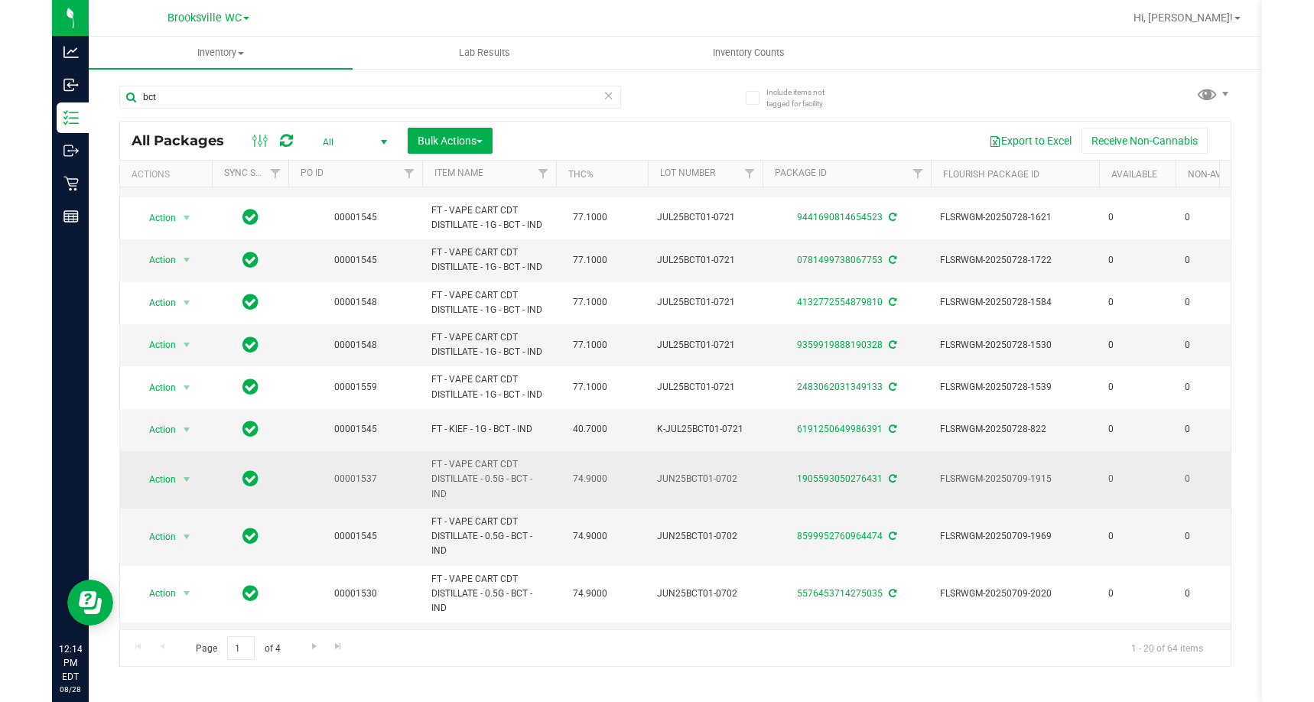
scroll to position [306, 0]
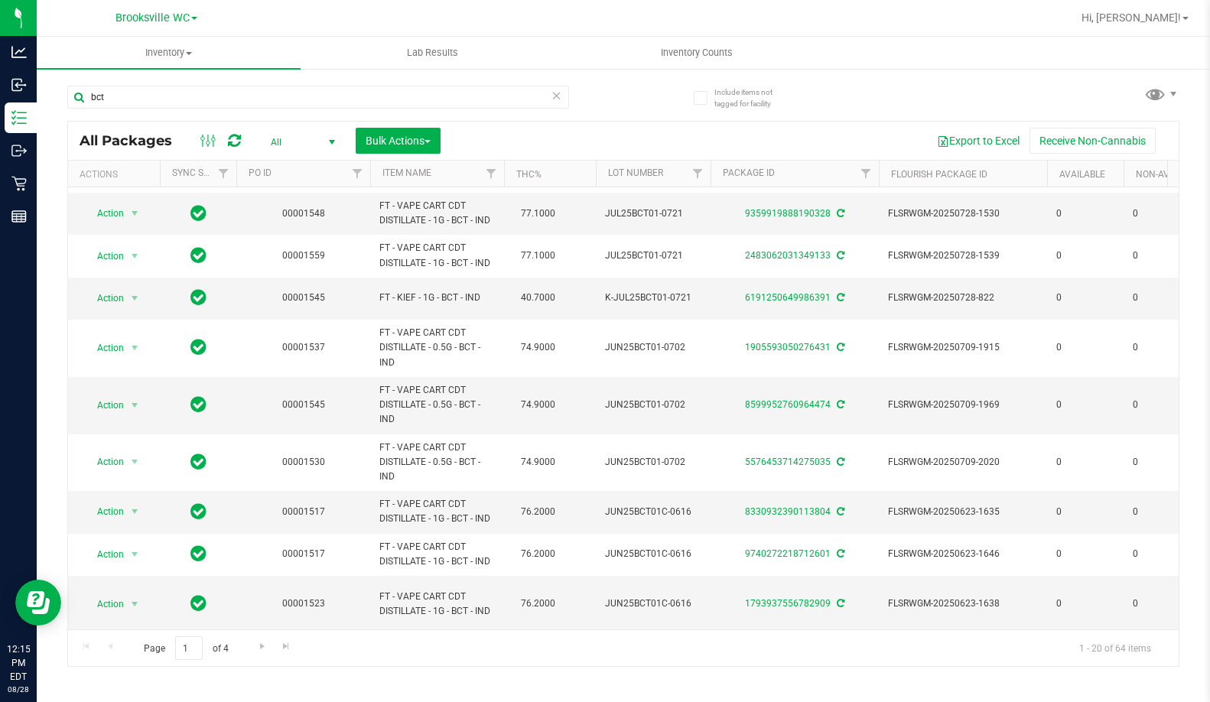
drag, startPoint x: 1209, startPoint y: 392, endPoint x: 1231, endPoint y: 392, distance: 21.4
click at [1209, 392] on html "Analytics Inbound Inventory Outbound Retail Reports 12:15 PM EDT 08/28/2025 08/…" at bounding box center [605, 351] width 1210 height 702
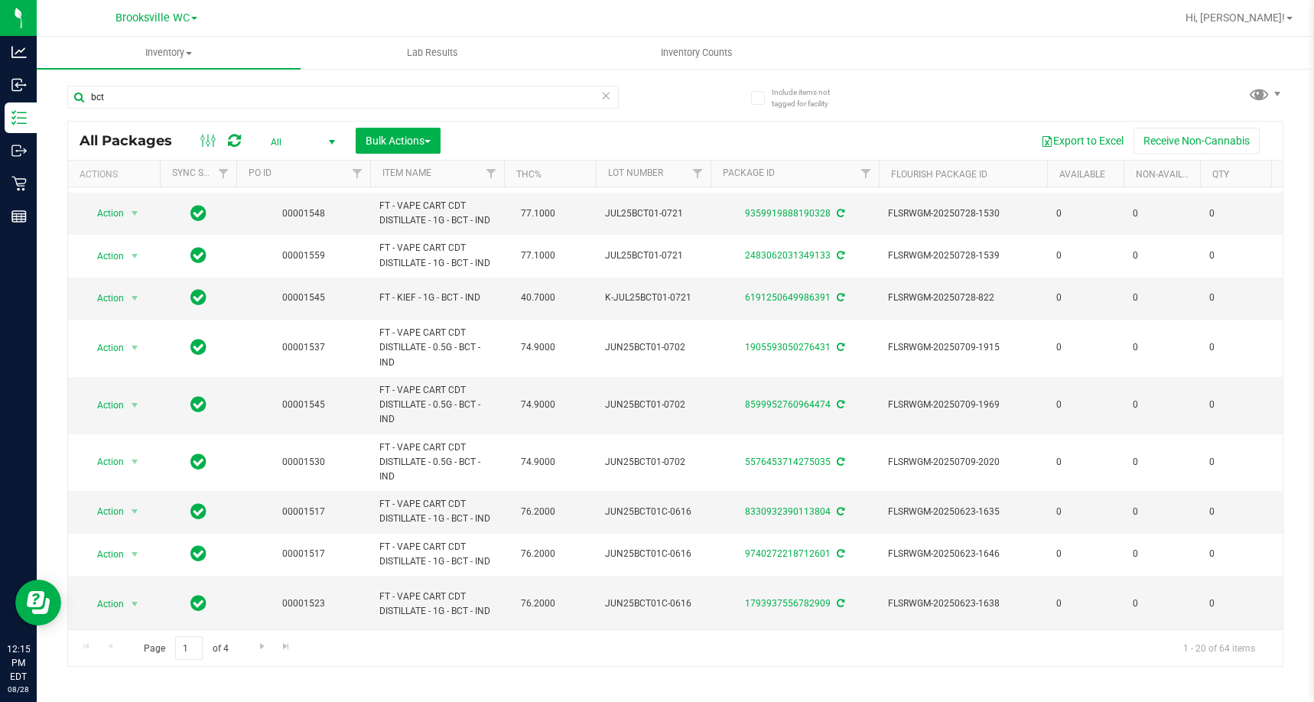
click at [322, 125] on div "All Packages All Active Only Lab Samples Locked All External Internal Bulk Acti…" at bounding box center [675, 141] width 1214 height 38
click at [317, 141] on span "All" at bounding box center [300, 142] width 84 height 21
click at [304, 163] on li "Active Only" at bounding box center [299, 166] width 83 height 23
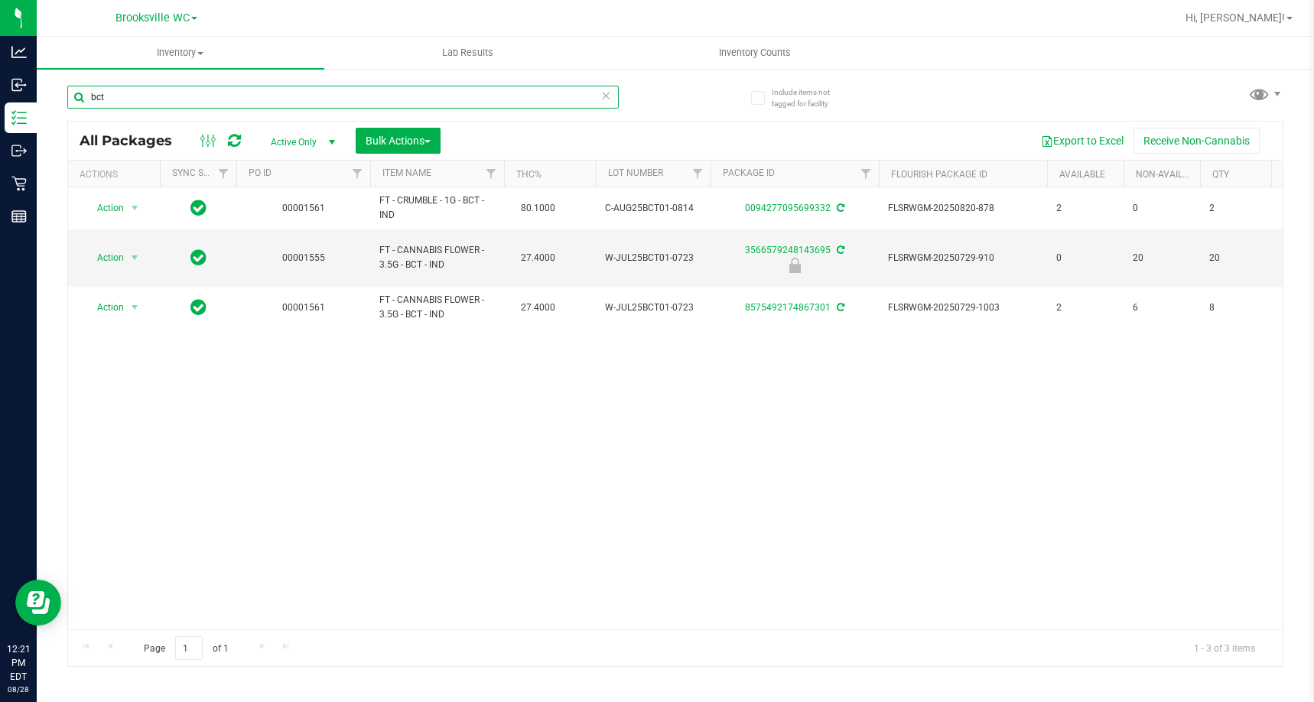
click at [256, 96] on input "bct" at bounding box center [342, 97] width 551 height 23
type input "t17"
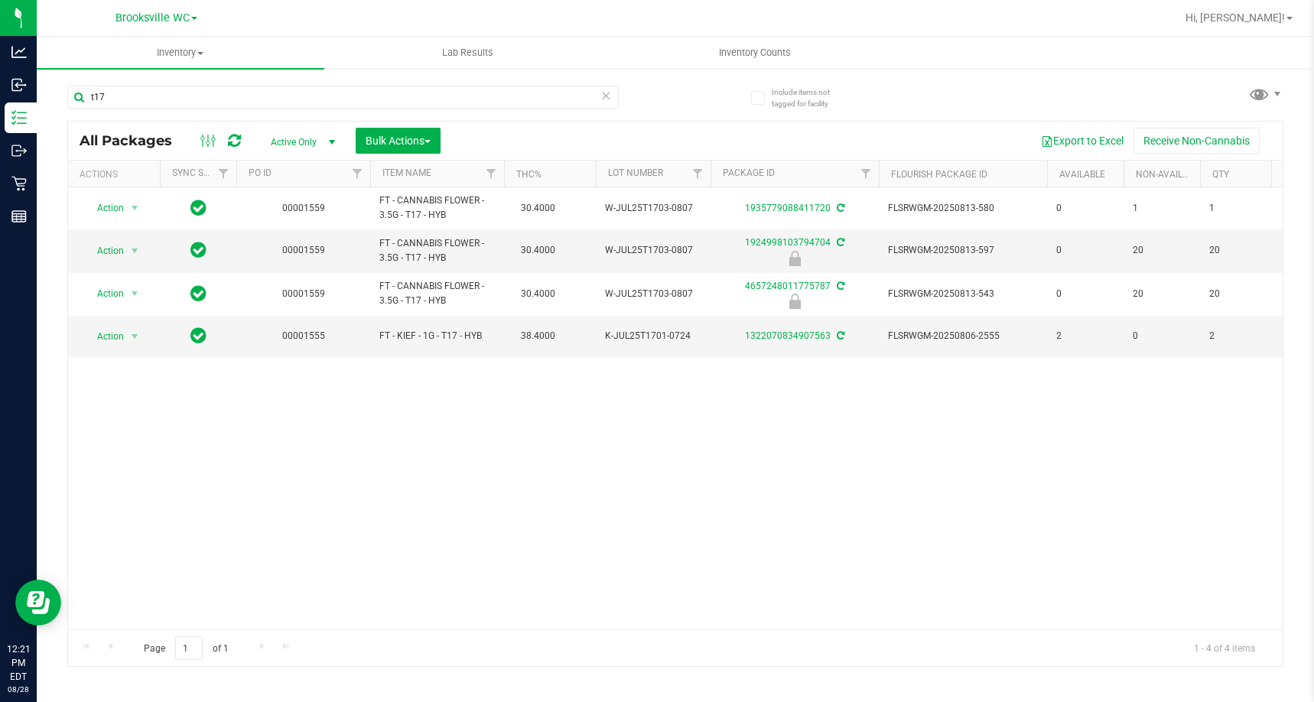
click at [742, 462] on div "Action Action Adjust qty Create package Edit attributes Global inventory Locate…" at bounding box center [675, 408] width 1214 height 442
click at [203, 116] on div "t17" at bounding box center [342, 103] width 551 height 35
